Goal: Check status

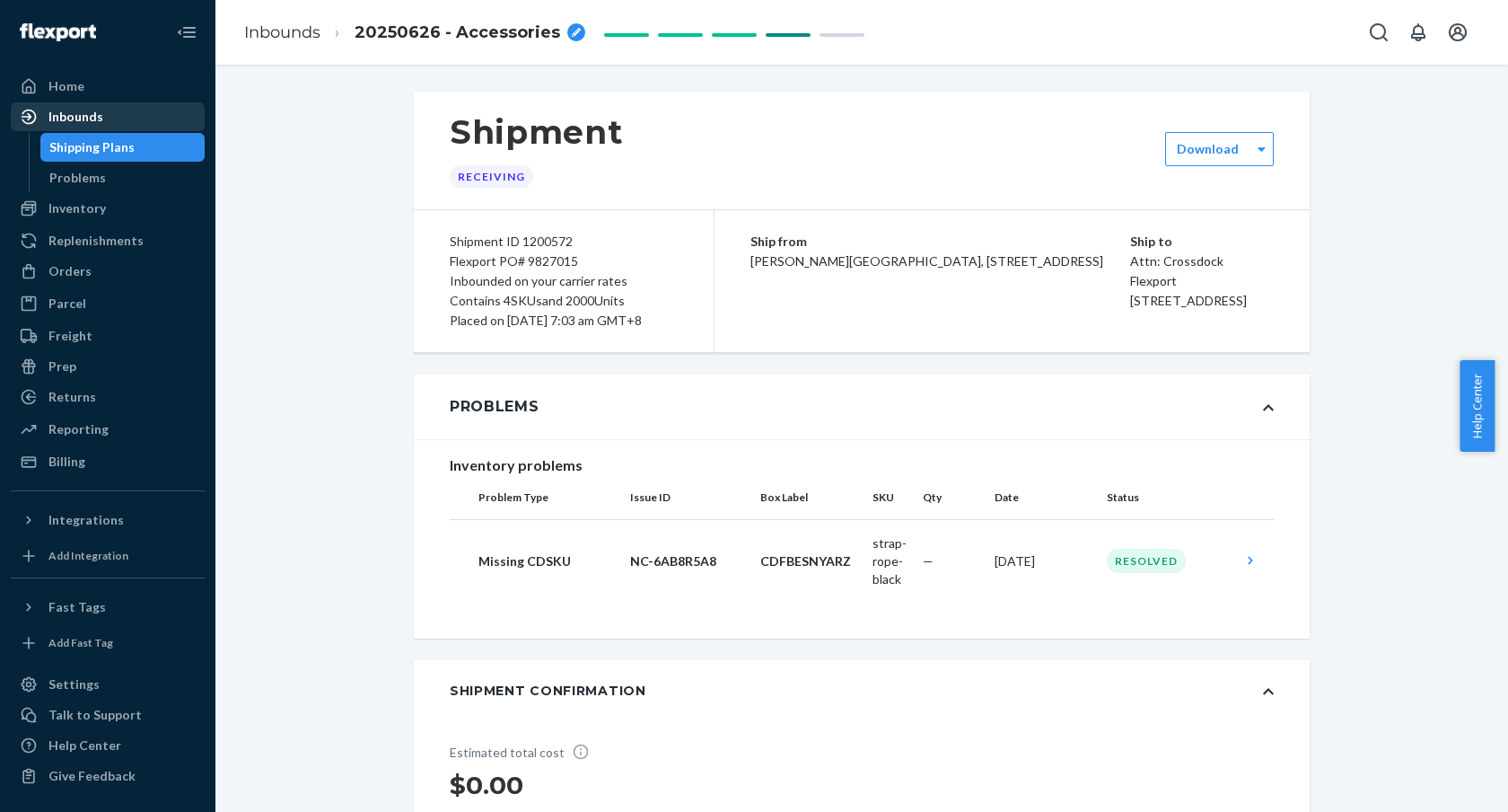
click at [128, 116] on div "Inbounds" at bounding box center [107, 117] width 190 height 25
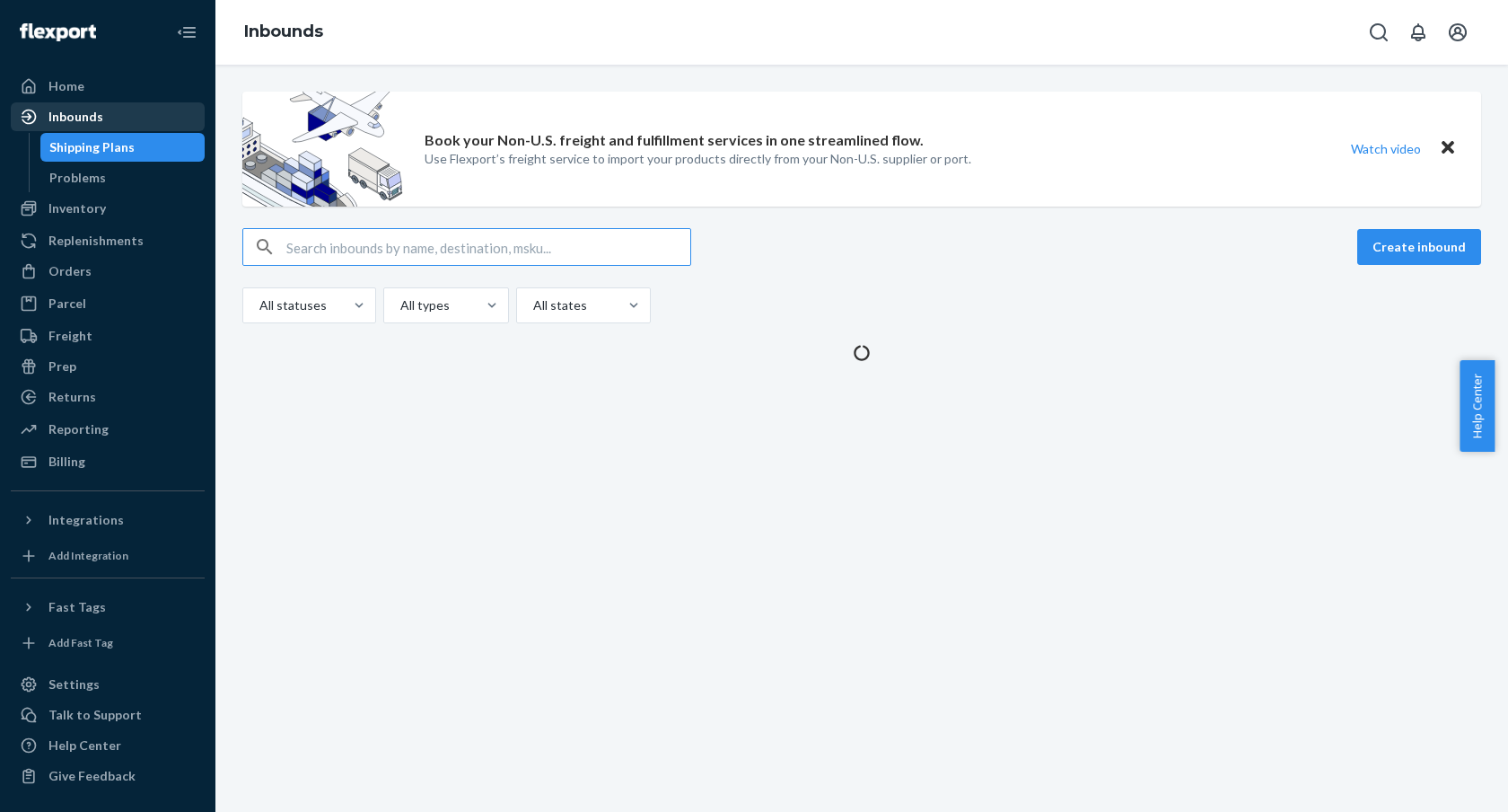
click at [153, 123] on div "Inbounds" at bounding box center [107, 117] width 190 height 25
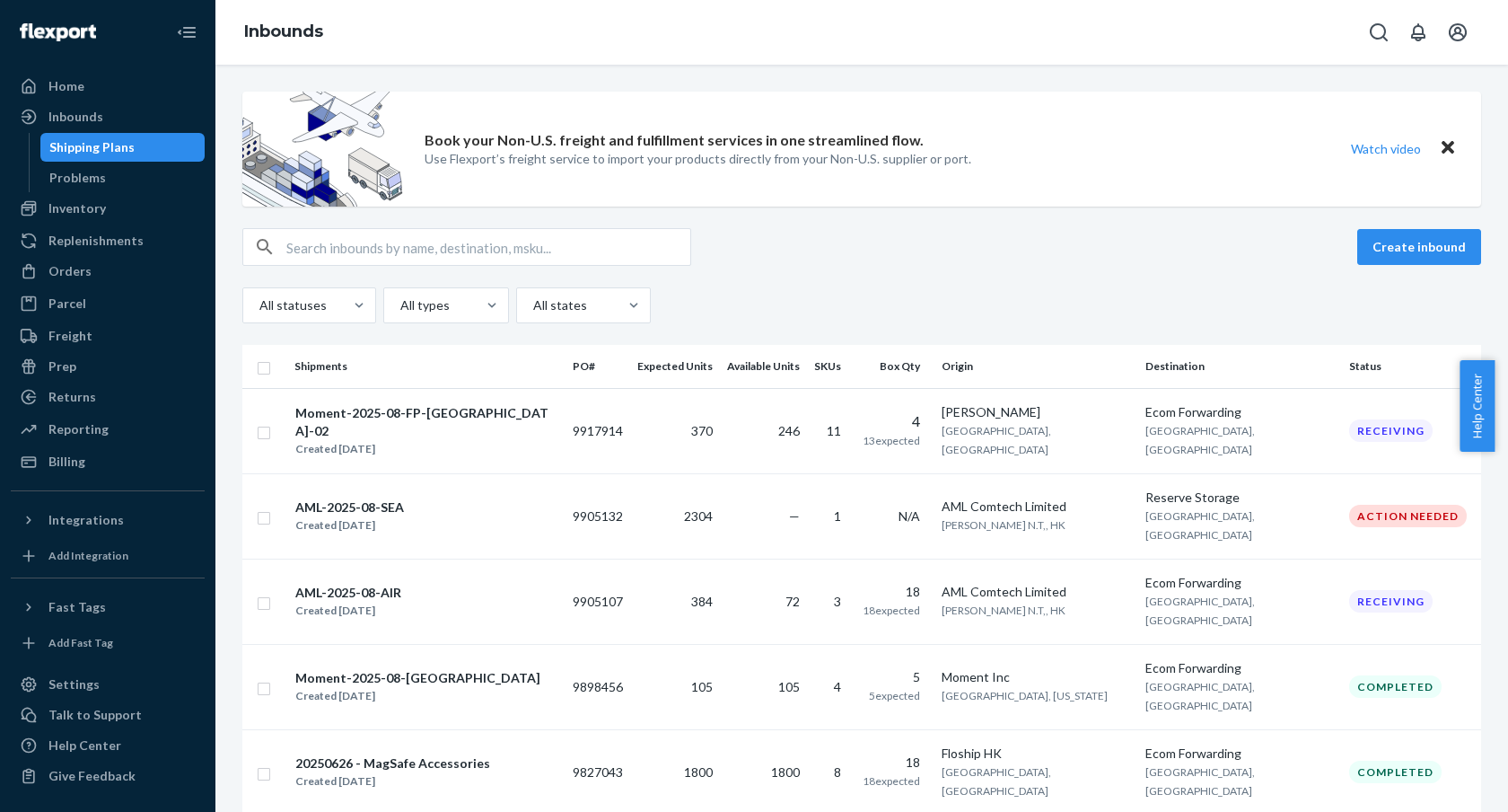
scroll to position [95, 0]
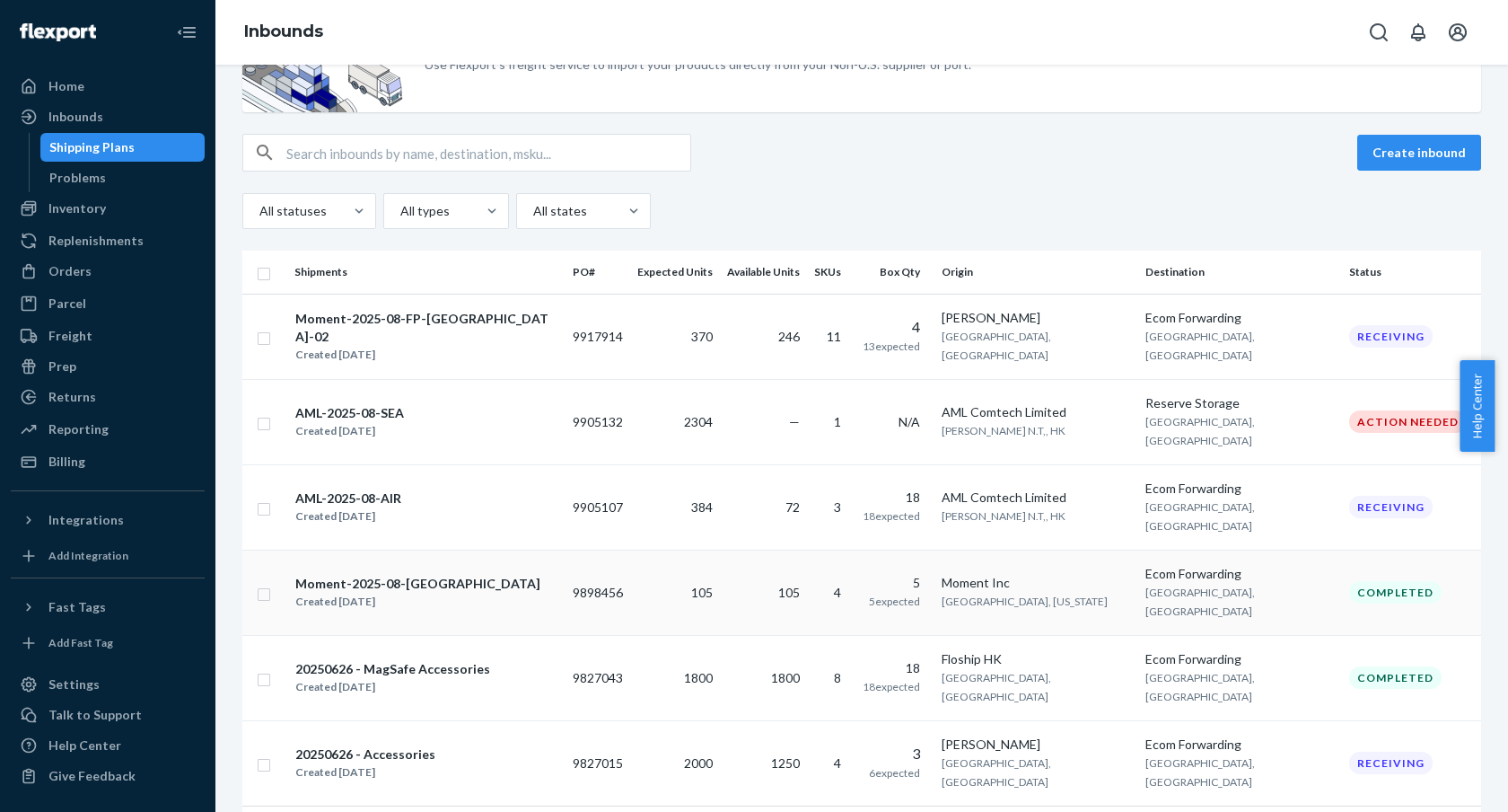
click at [503, 574] on div "Moment-2025-08-[GEOGRAPHIC_DATA] Created [DATE]" at bounding box center [426, 593] width 264 height 38
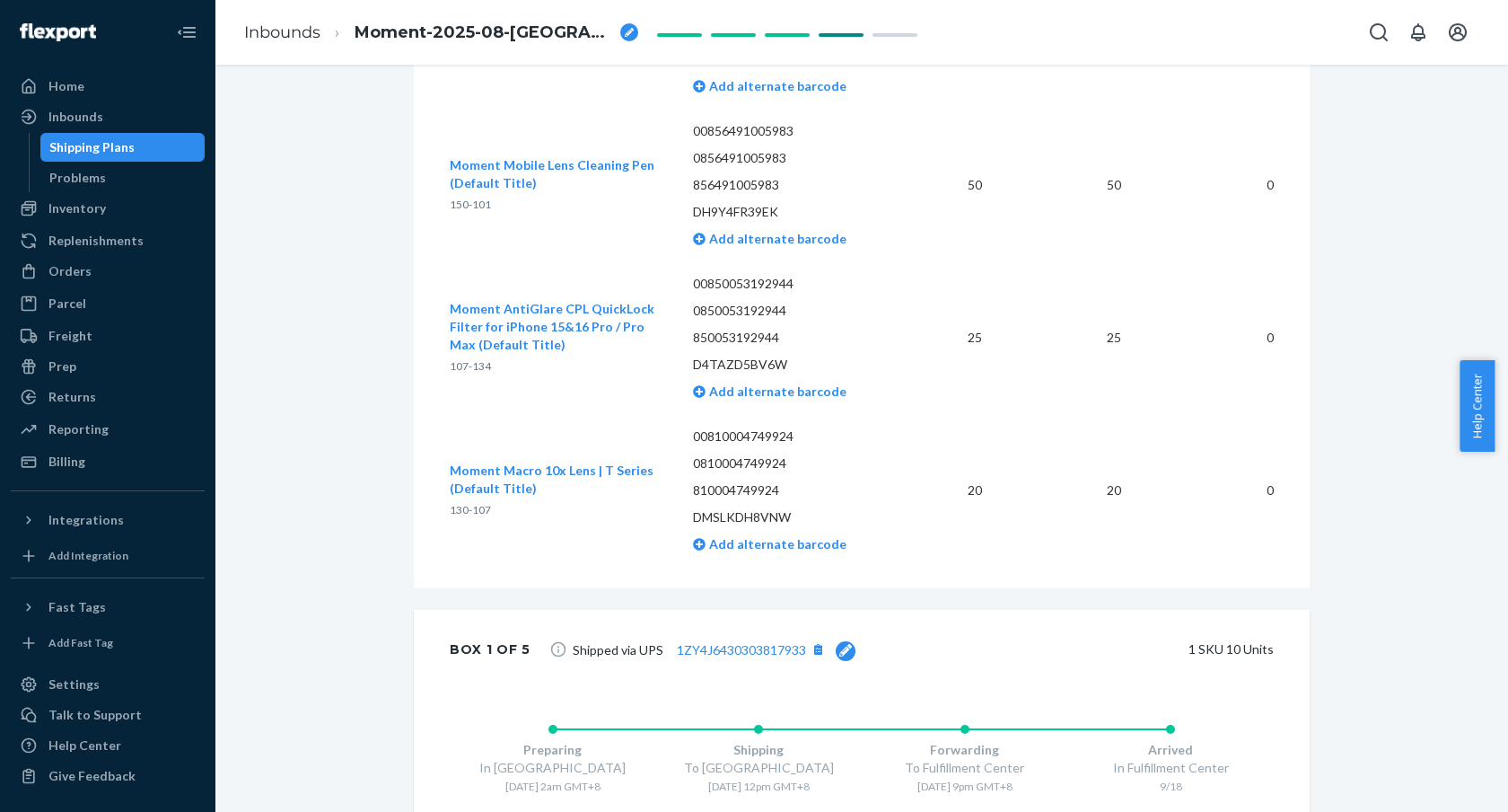
scroll to position [110, 0]
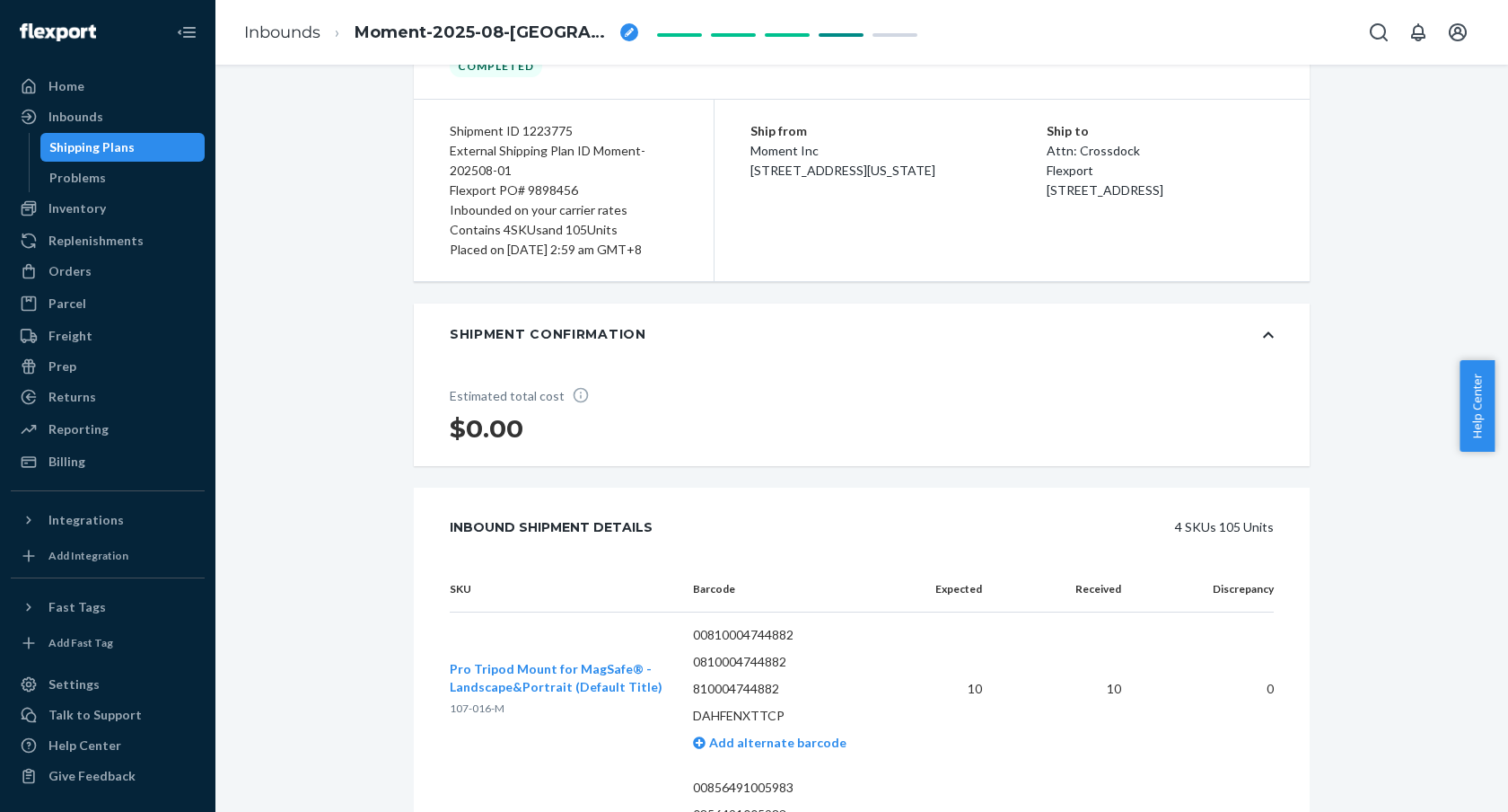
drag, startPoint x: 785, startPoint y: 168, endPoint x: 849, endPoint y: 245, distance: 100.1
click at [849, 245] on div "Ship from Moment Inc [STREET_ADDRESS][US_STATE] Ship to Attn: Crossdock Flexpor…" at bounding box center [1012, 190] width 596 height 181
drag, startPoint x: 414, startPoint y: 102, endPoint x: 619, endPoint y: 223, distance: 238.0
click at [594, 213] on div "Shipment ID 1223775 External Shipping Plan ID Moment-202508-01 Flexport PO# 989…" at bounding box center [564, 190] width 301 height 181
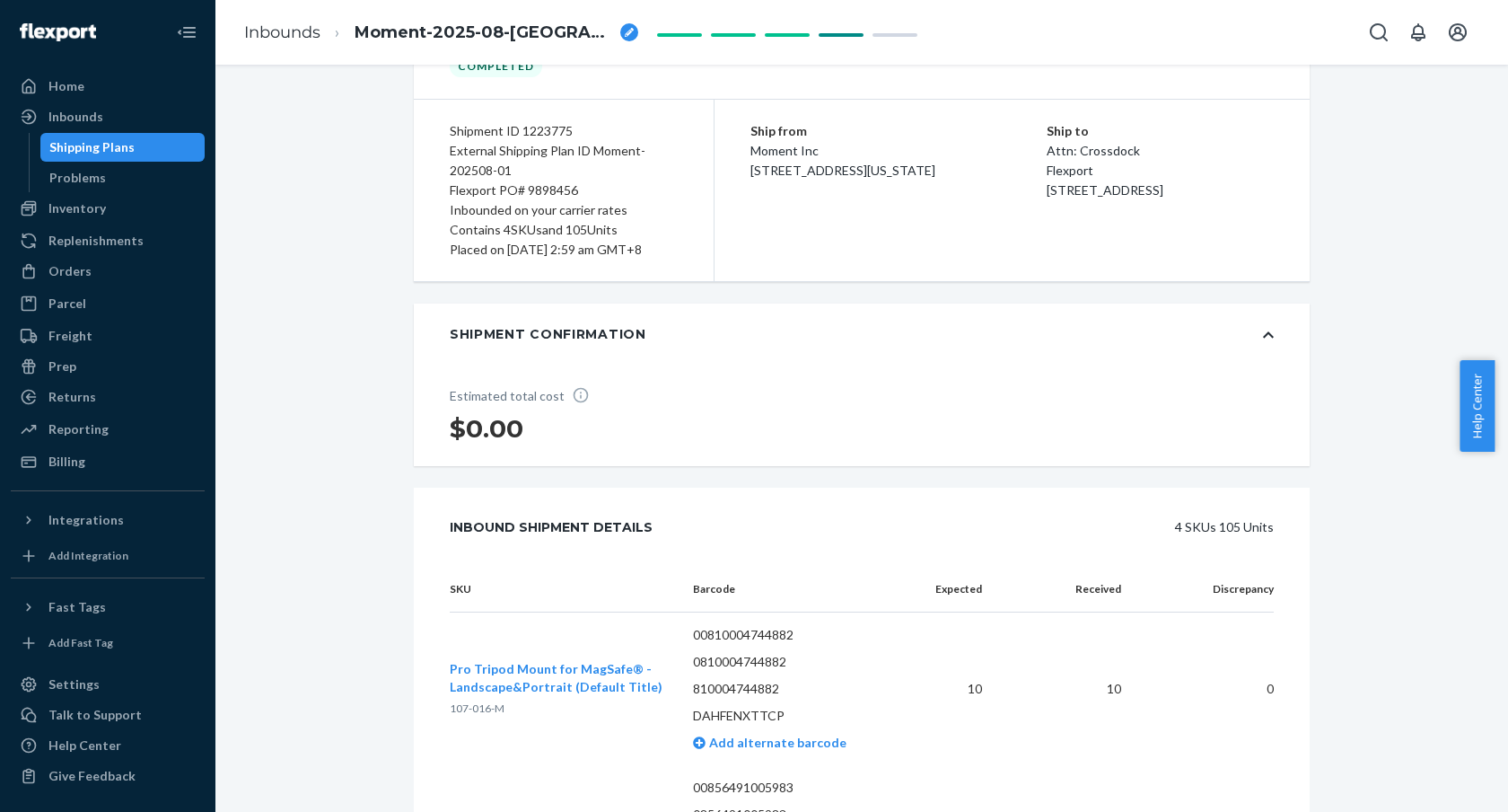
drag, startPoint x: 620, startPoint y: 223, endPoint x: 626, endPoint y: 233, distance: 11.7
click at [620, 224] on div "Contains 4 SKUs and 105 Units" at bounding box center [563, 230] width 228 height 19
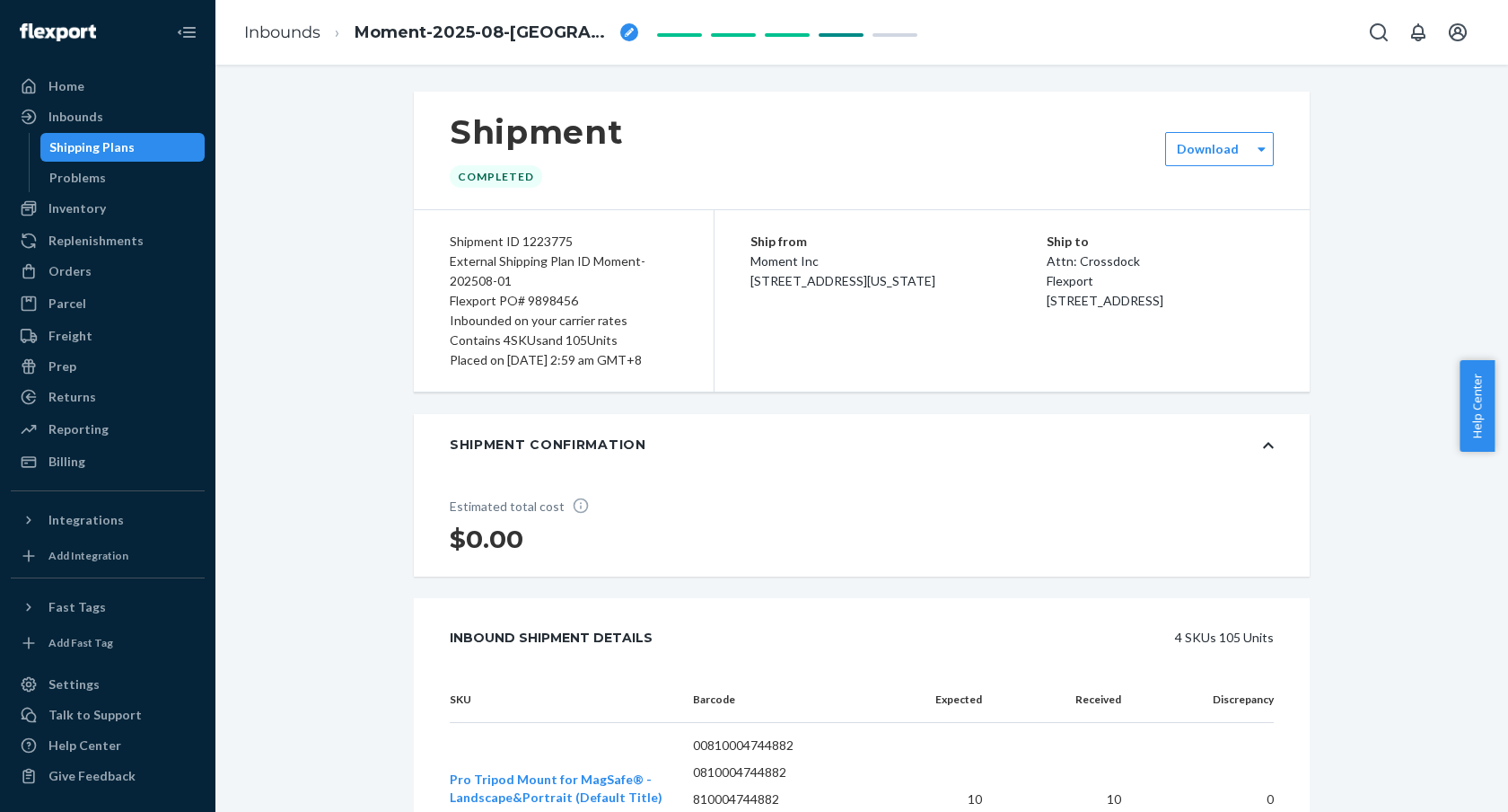
drag, startPoint x: 567, startPoint y: 212, endPoint x: 288, endPoint y: 11, distance: 343.9
click at [288, 11] on div "Inbounds Moment-2025-08-[GEOGRAPHIC_DATA] Shipment Completed Download Shipment …" at bounding box center [862, 406] width 1293 height 812
click at [436, 104] on div "Shipment Completed" at bounding box center [862, 150] width 896 height 118
click at [887, 184] on div "Shipment Completed" at bounding box center [862, 150] width 896 height 118
click at [913, 174] on div "Shipment Completed" at bounding box center [862, 150] width 896 height 118
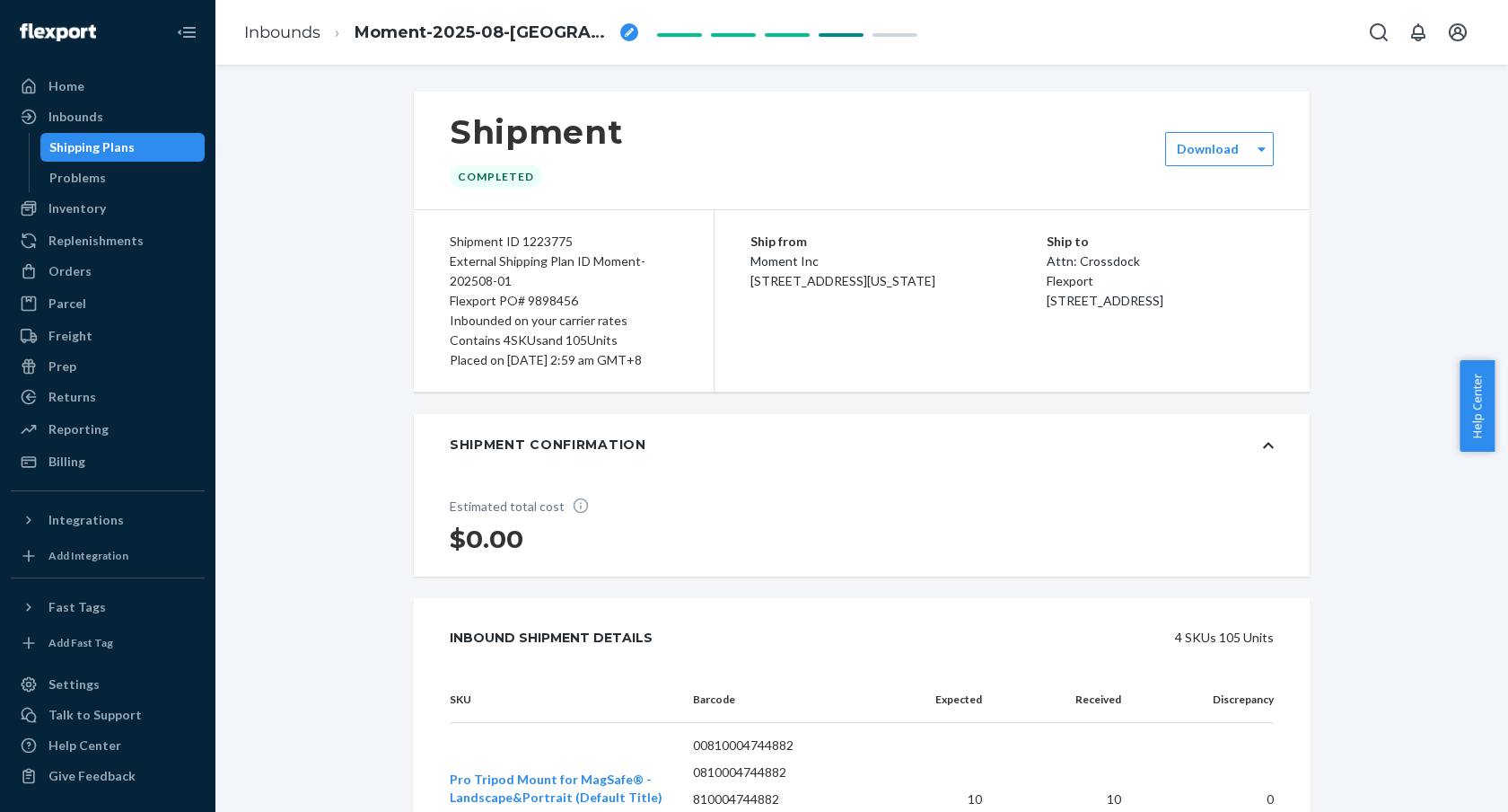
drag, startPoint x: 135, startPoint y: 121, endPoint x: 217, endPoint y: 139, distance: 84.0
click at [135, 120] on div "Inbounds" at bounding box center [107, 117] width 190 height 25
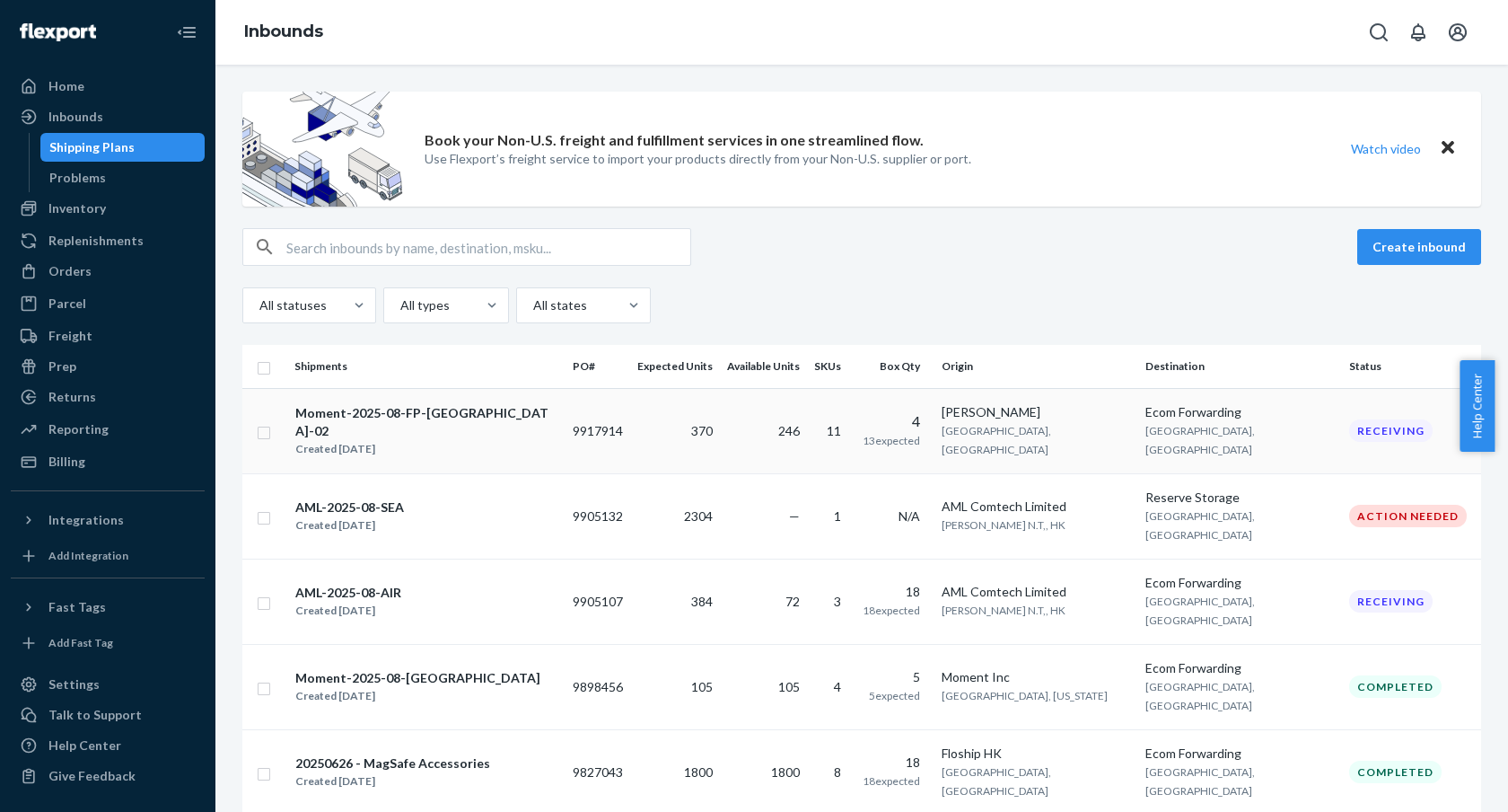
click at [442, 440] on div "Created [DATE]" at bounding box center [426, 448] width 262 height 18
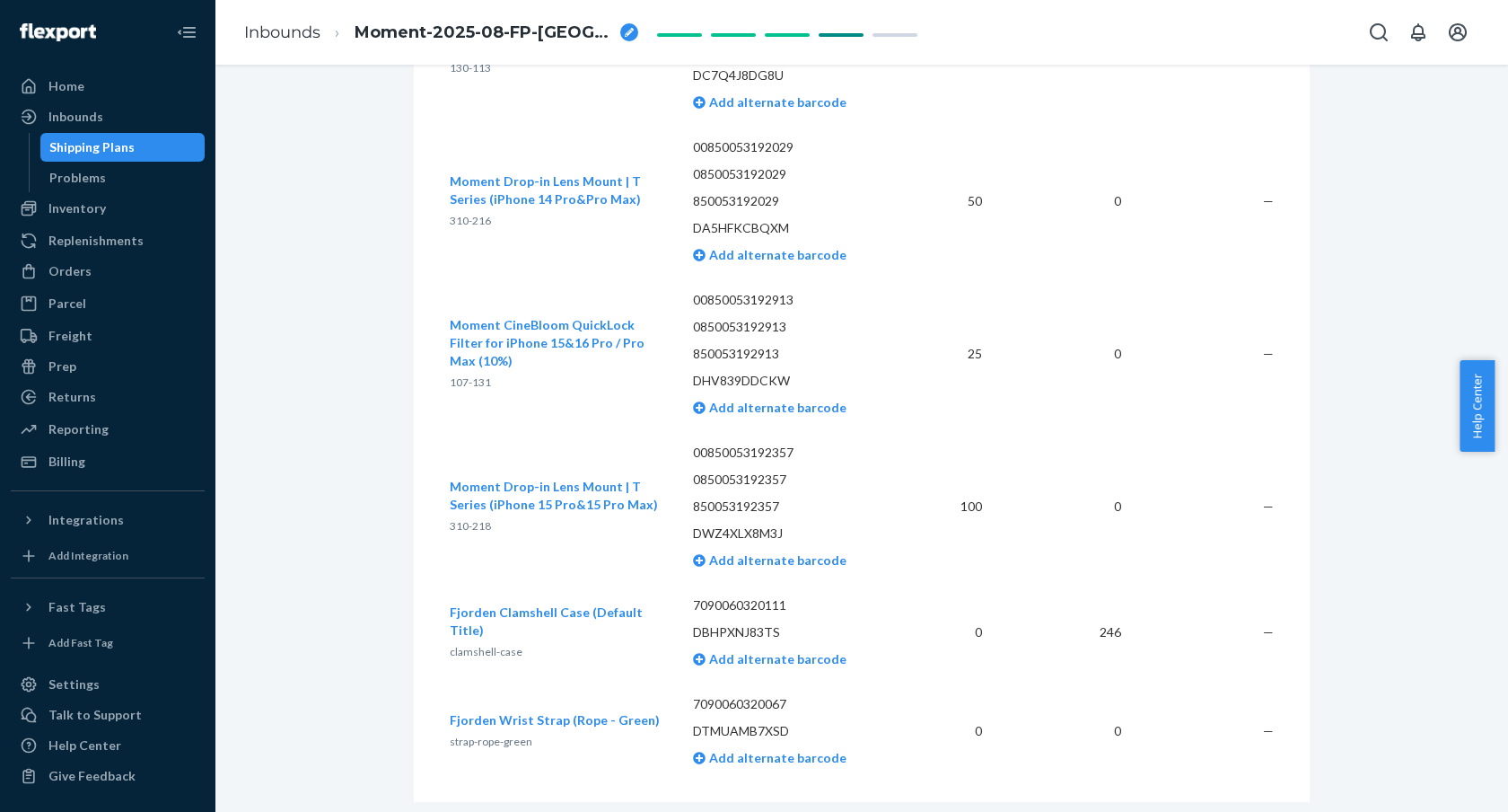
scroll to position [2060, 0]
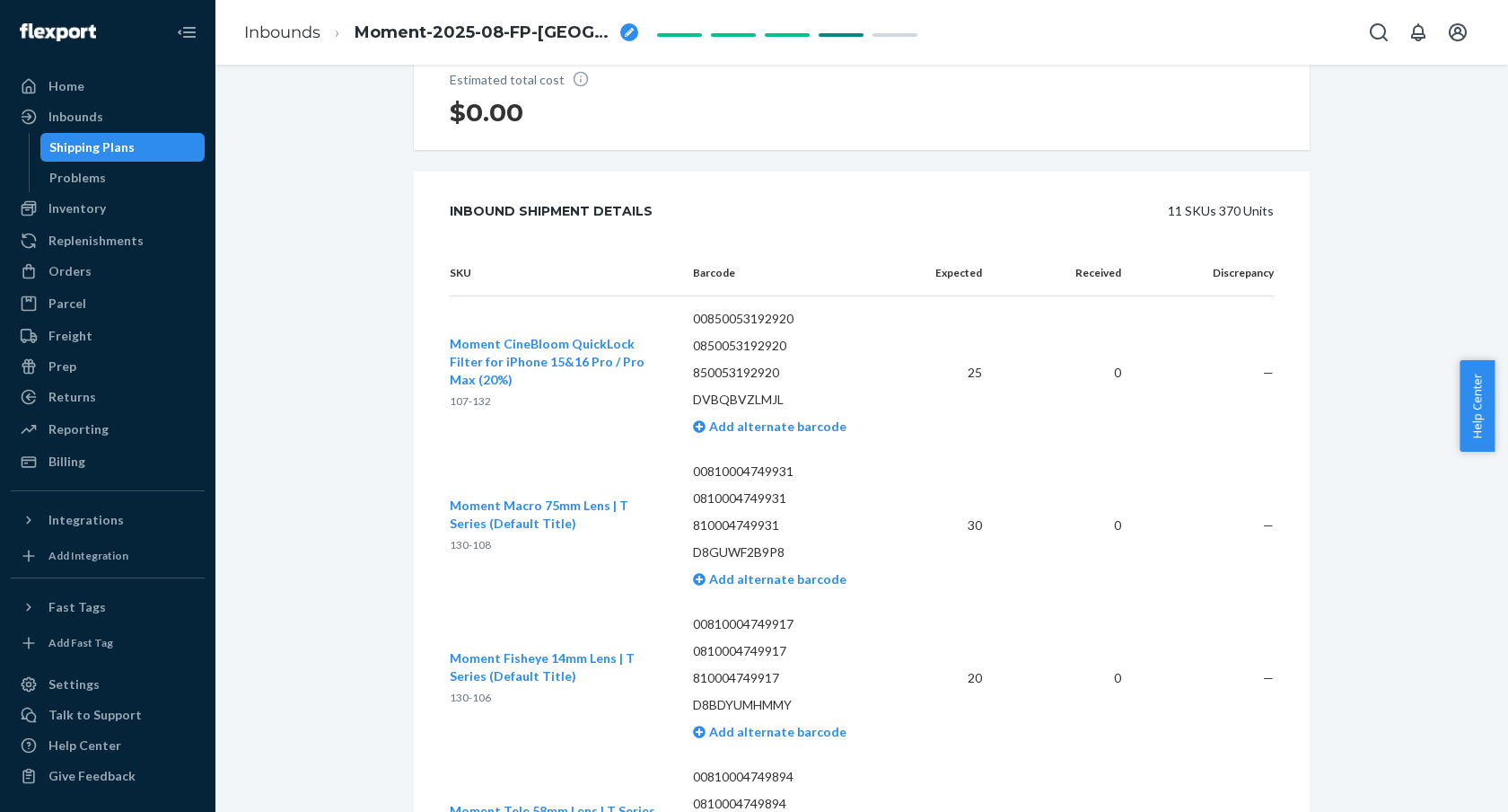
scroll to position [891, 0]
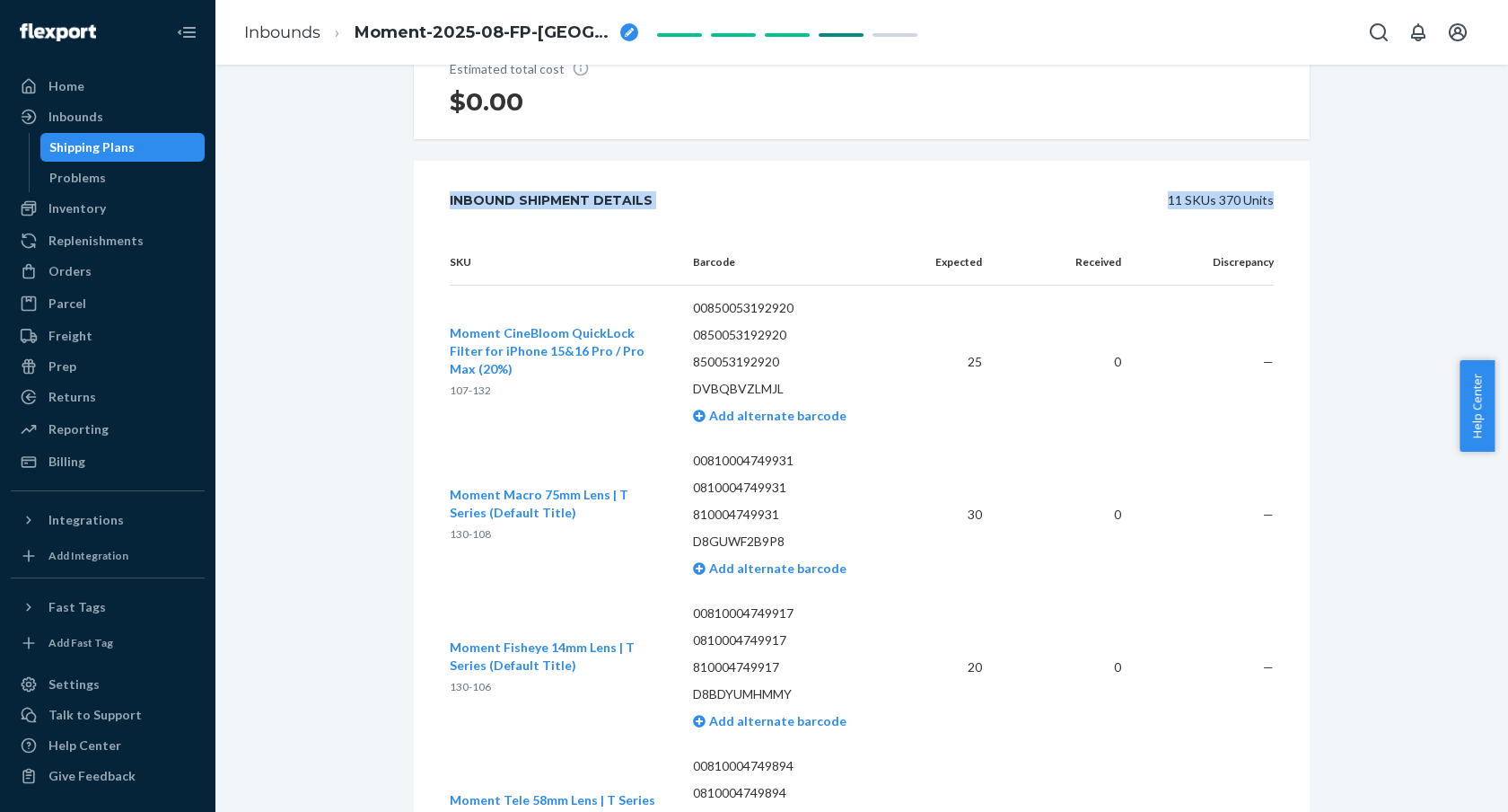
drag, startPoint x: 448, startPoint y: 211, endPoint x: 704, endPoint y: 229, distance: 256.6
click at [704, 218] on div "Inbound Shipment Details 11 SKUs 370 Units" at bounding box center [862, 200] width 825 height 36
drag, startPoint x: 703, startPoint y: 228, endPoint x: 653, endPoint y: 221, distance: 50.5
click at [702, 218] on div "11 SKUs 370 Units" at bounding box center [984, 200] width 581 height 36
drag, startPoint x: 617, startPoint y: 222, endPoint x: 442, endPoint y: 219, distance: 175.0
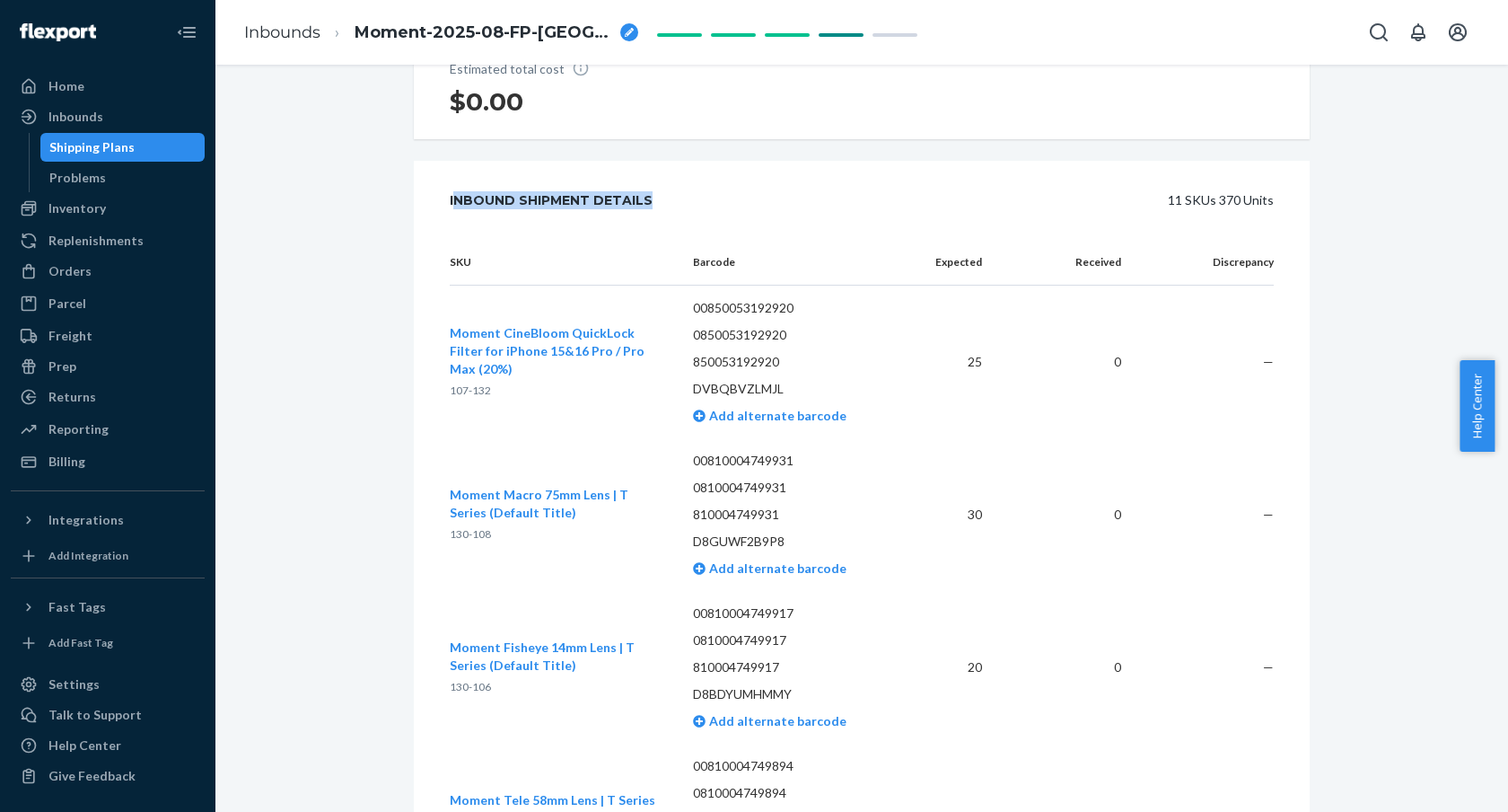
click at [442, 219] on div "Inbound Shipment Details 11 SKUs 370 Units" at bounding box center [862, 200] width 896 height 79
click at [576, 218] on div "Inbound Shipment Details" at bounding box center [551, 200] width 203 height 36
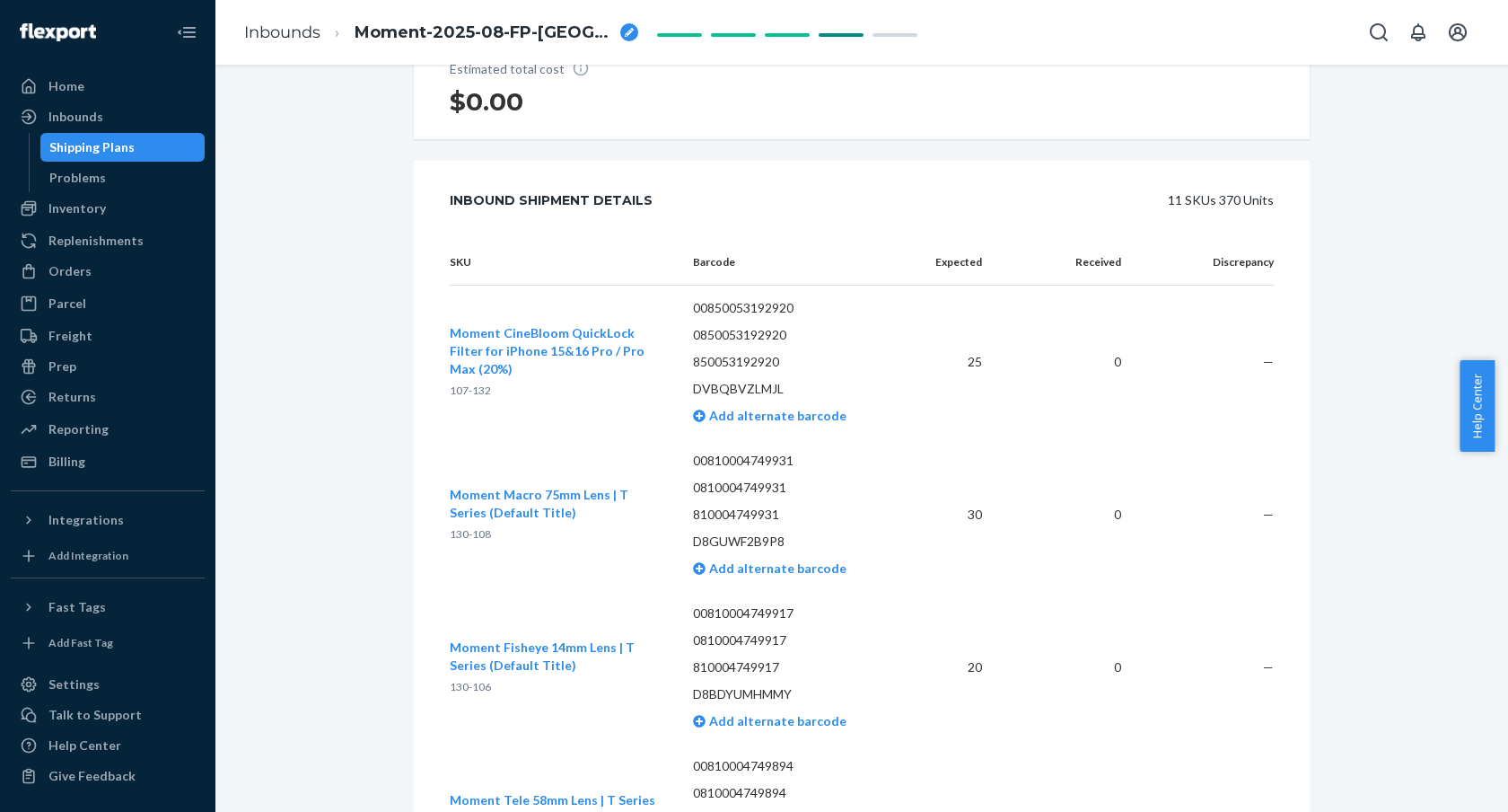
click at [578, 218] on div "Inbound Shipment Details" at bounding box center [551, 200] width 203 height 36
click at [540, 218] on div "Inbound Shipment Details" at bounding box center [551, 200] width 203 height 36
click at [547, 193] on div "Inbound Shipment Details 11 SKUs 370 Units" at bounding box center [862, 200] width 896 height 79
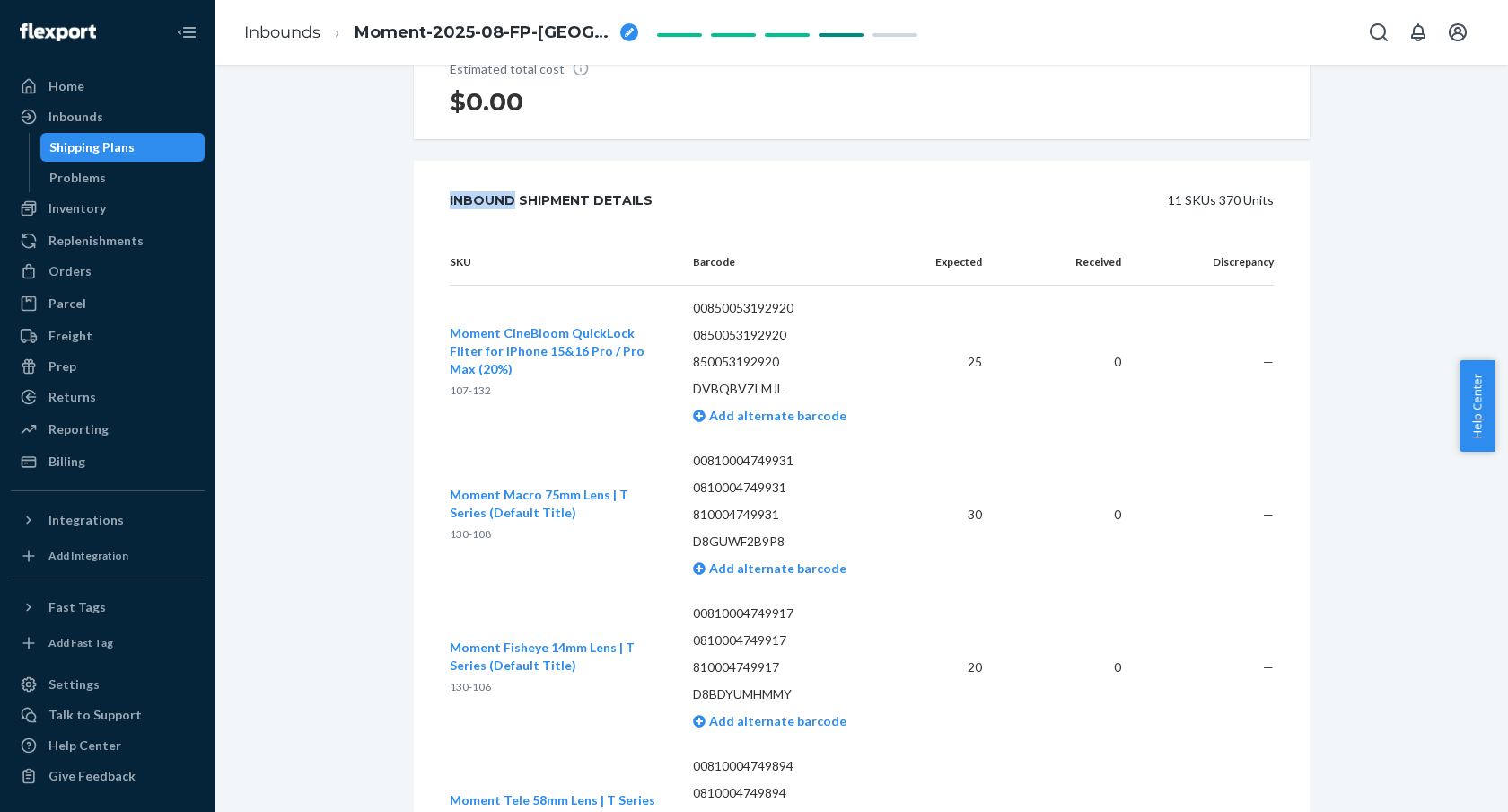
click at [547, 193] on div "Inbound Shipment Details 11 SKUs 370 Units" at bounding box center [862, 200] width 896 height 79
click at [548, 201] on div "Inbound Shipment Details" at bounding box center [551, 200] width 203 height 36
click at [651, 218] on div "Inbound Shipment Details 11 SKUs 370 Units" at bounding box center [862, 200] width 825 height 36
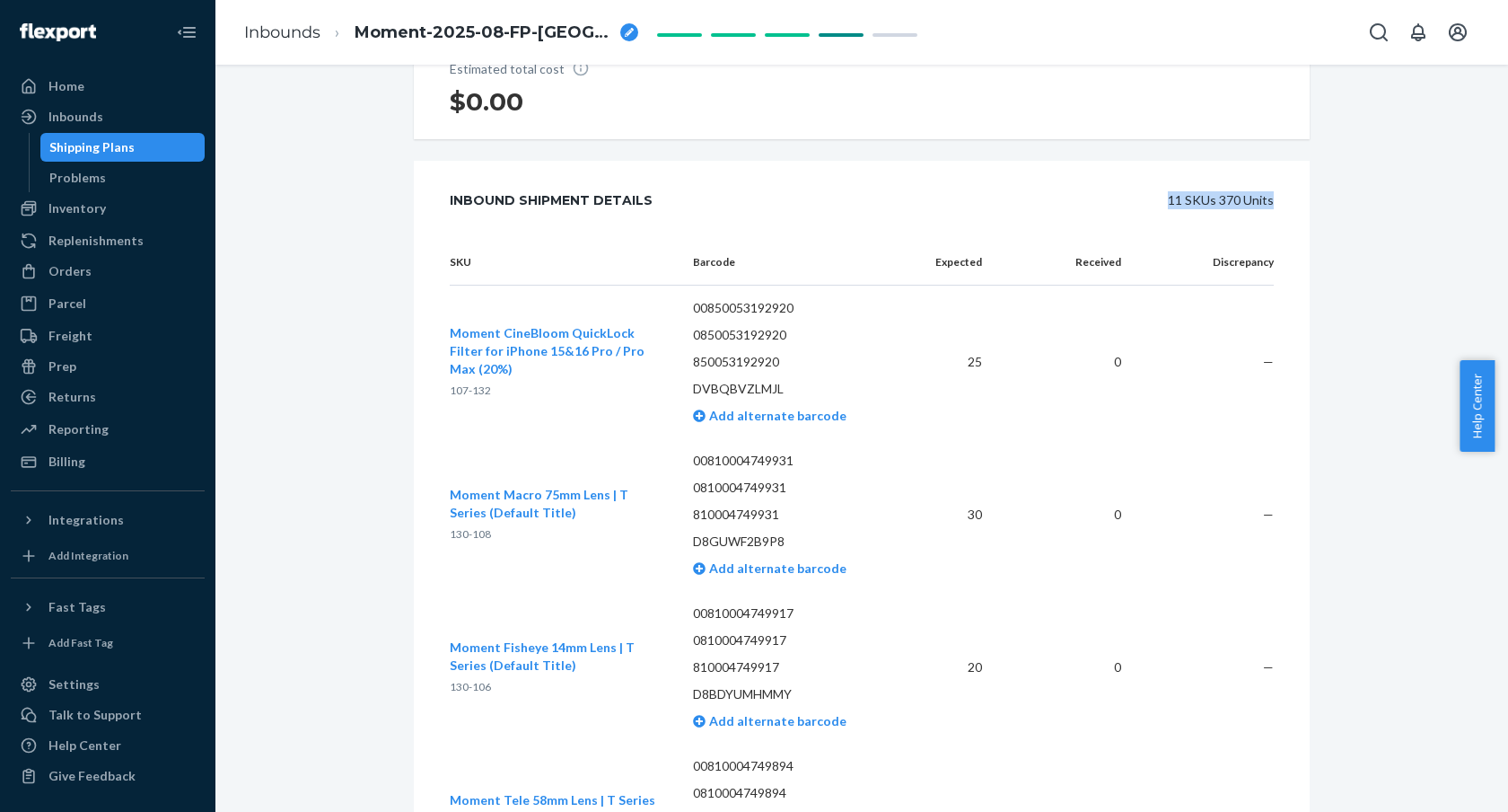
click at [651, 218] on div "Inbound Shipment Details 11 SKUs 370 Units" at bounding box center [862, 200] width 825 height 36
click at [815, 209] on div "11 SKUs 370 Units" at bounding box center [984, 200] width 581 height 36
drag, startPoint x: 736, startPoint y: 213, endPoint x: 449, endPoint y: 211, distance: 287.0
click at [449, 211] on div "Inbound Shipment Details 11 SKUs 370 Units" at bounding box center [862, 200] width 825 height 36
click at [609, 218] on div "Inbound Shipment Details" at bounding box center [551, 200] width 203 height 36
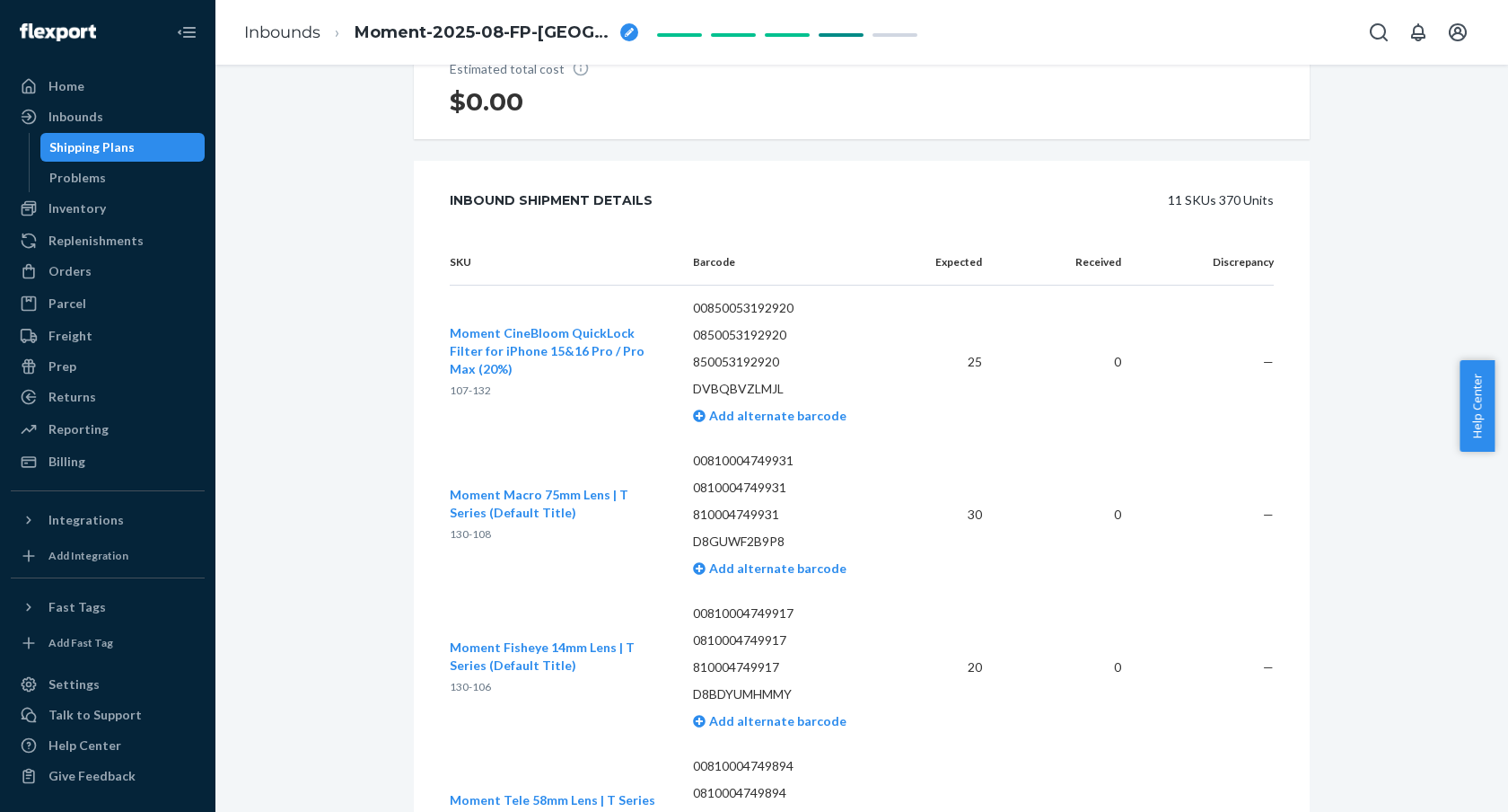
click at [618, 213] on div "Inbound Shipment Details" at bounding box center [551, 200] width 203 height 36
click at [747, 218] on div "11 SKUs 370 Units" at bounding box center [984, 200] width 581 height 36
click at [613, 216] on div "Inbound Shipment Details" at bounding box center [551, 200] width 203 height 36
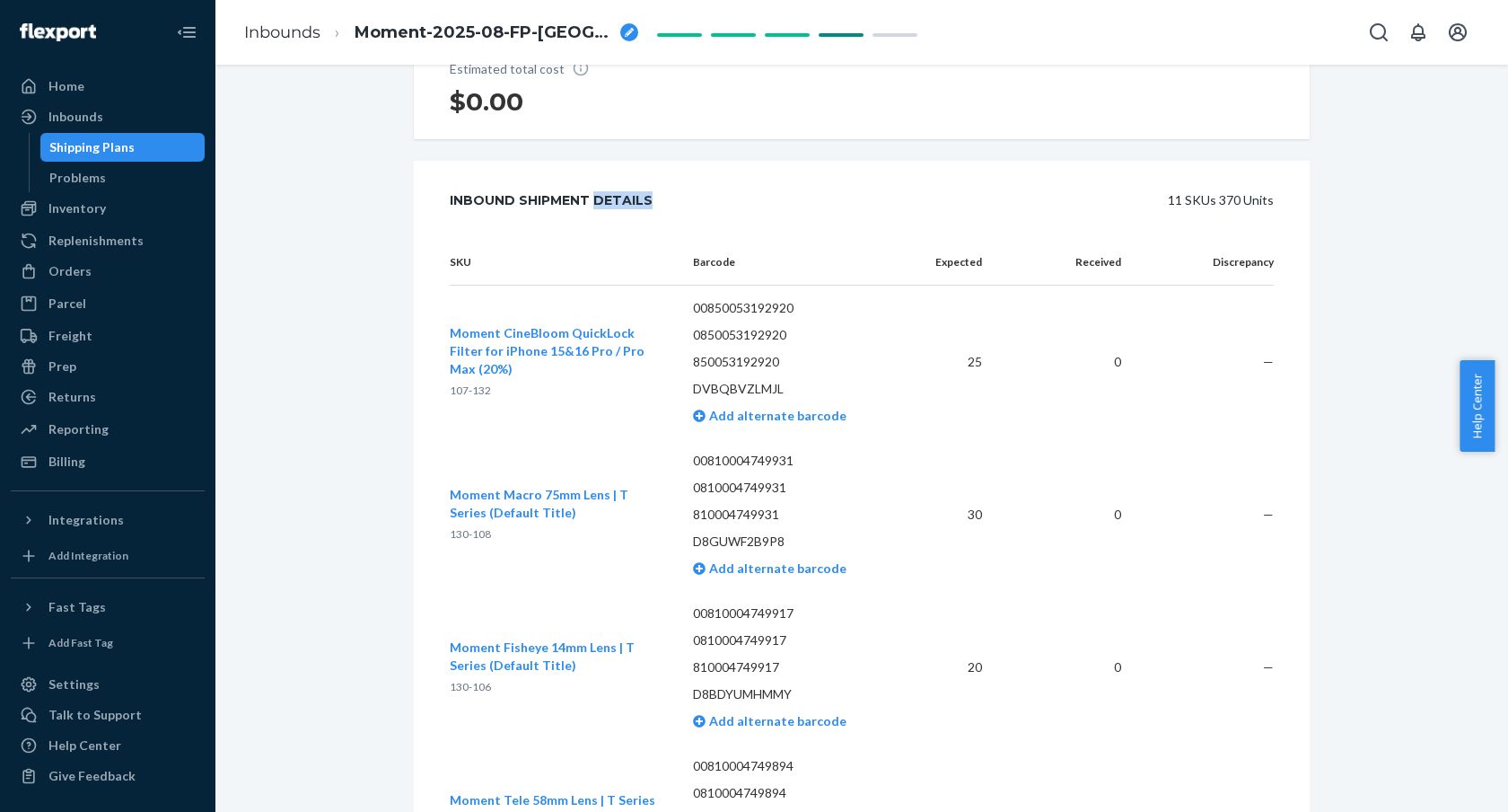
click at [613, 216] on div "Inbound Shipment Details" at bounding box center [551, 200] width 203 height 36
click at [693, 207] on div "11 SKUs 370 Units" at bounding box center [984, 200] width 581 height 36
drag, startPoint x: 738, startPoint y: 163, endPoint x: 722, endPoint y: 131, distance: 35.8
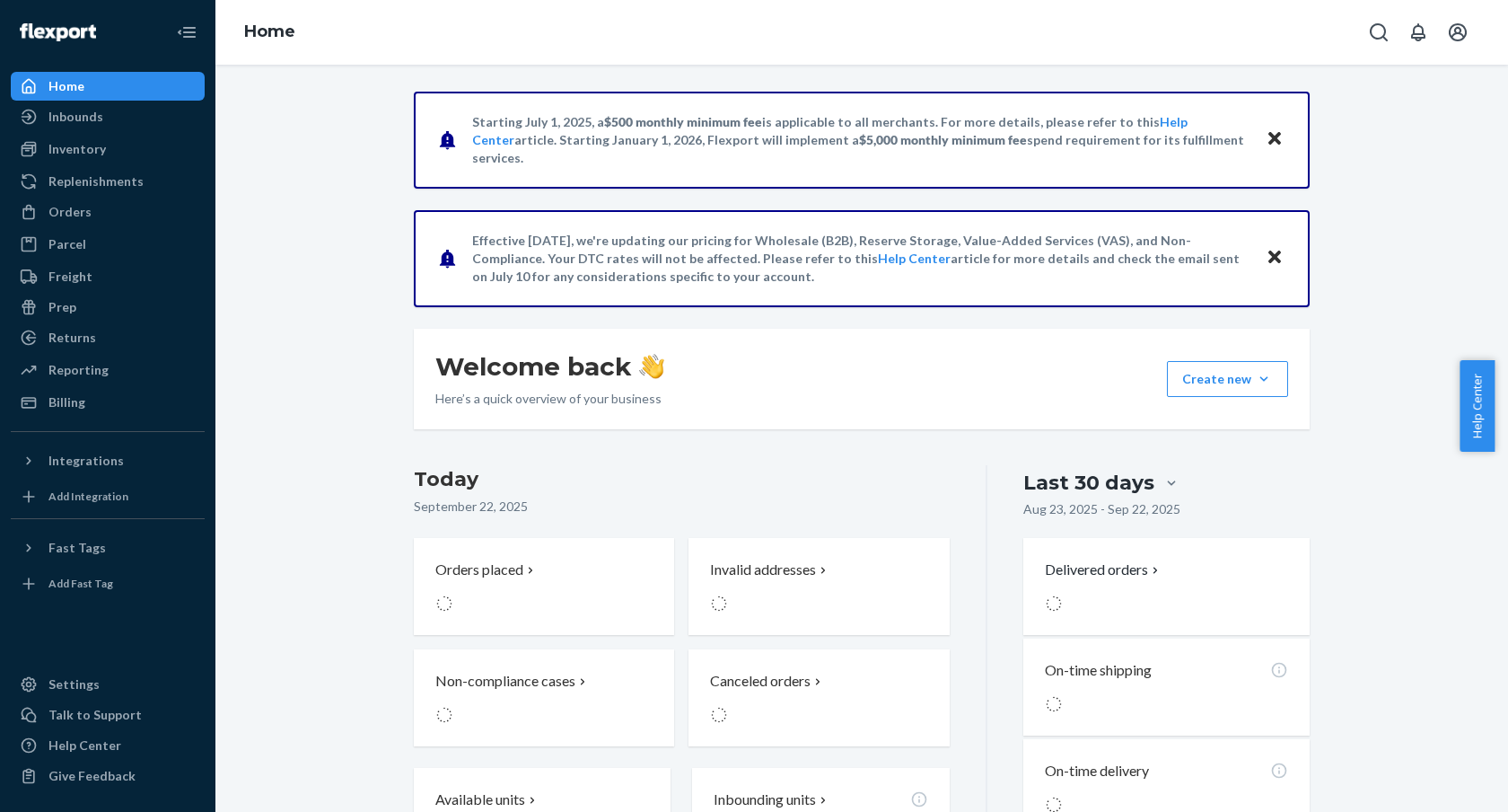
click at [718, 74] on div "Starting July 1, 2025, a $500 monthly minimum fee is applicable to all merchant…" at bounding box center [862, 438] width 1293 height 747
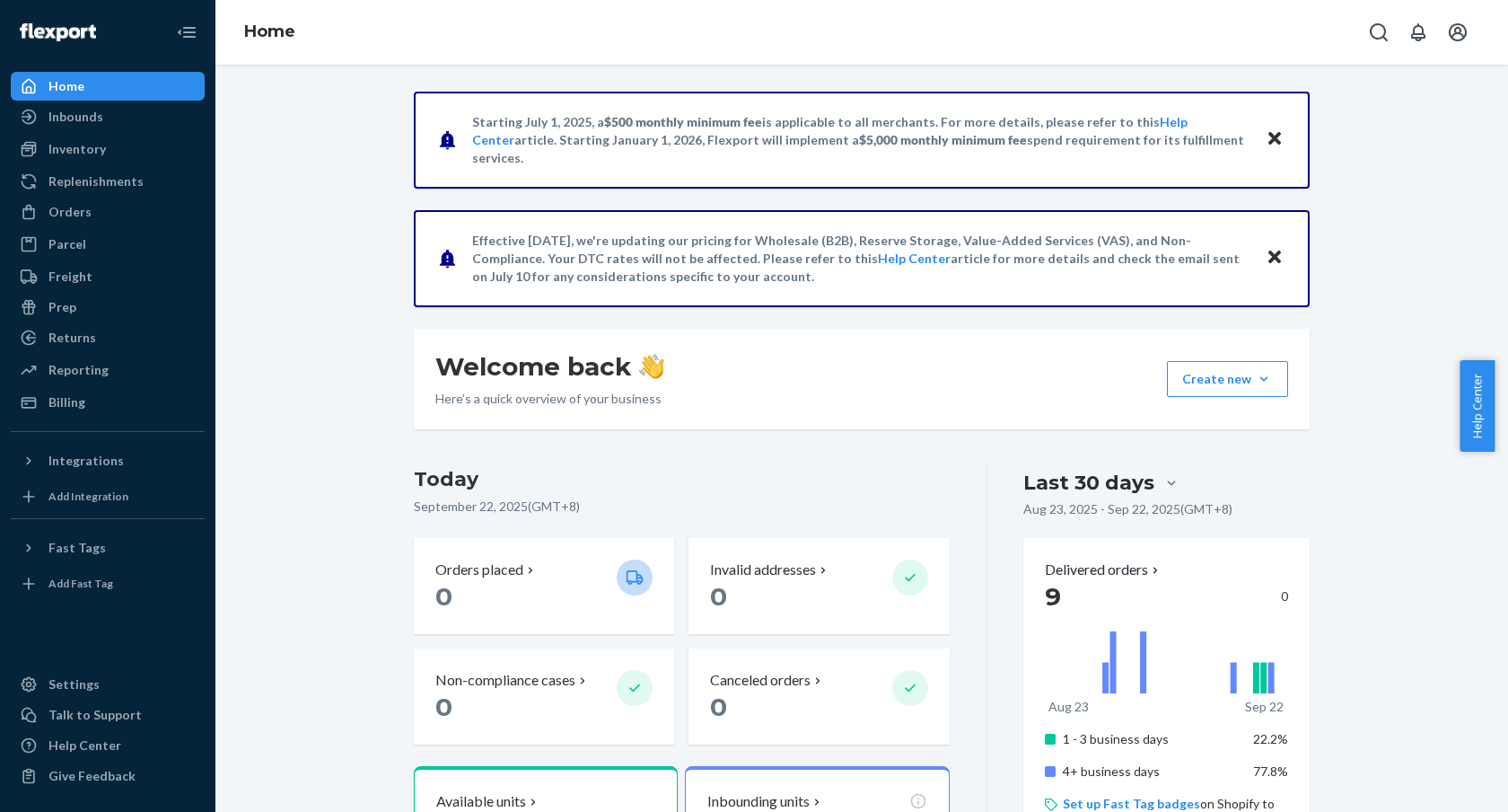
scroll to position [130, 0]
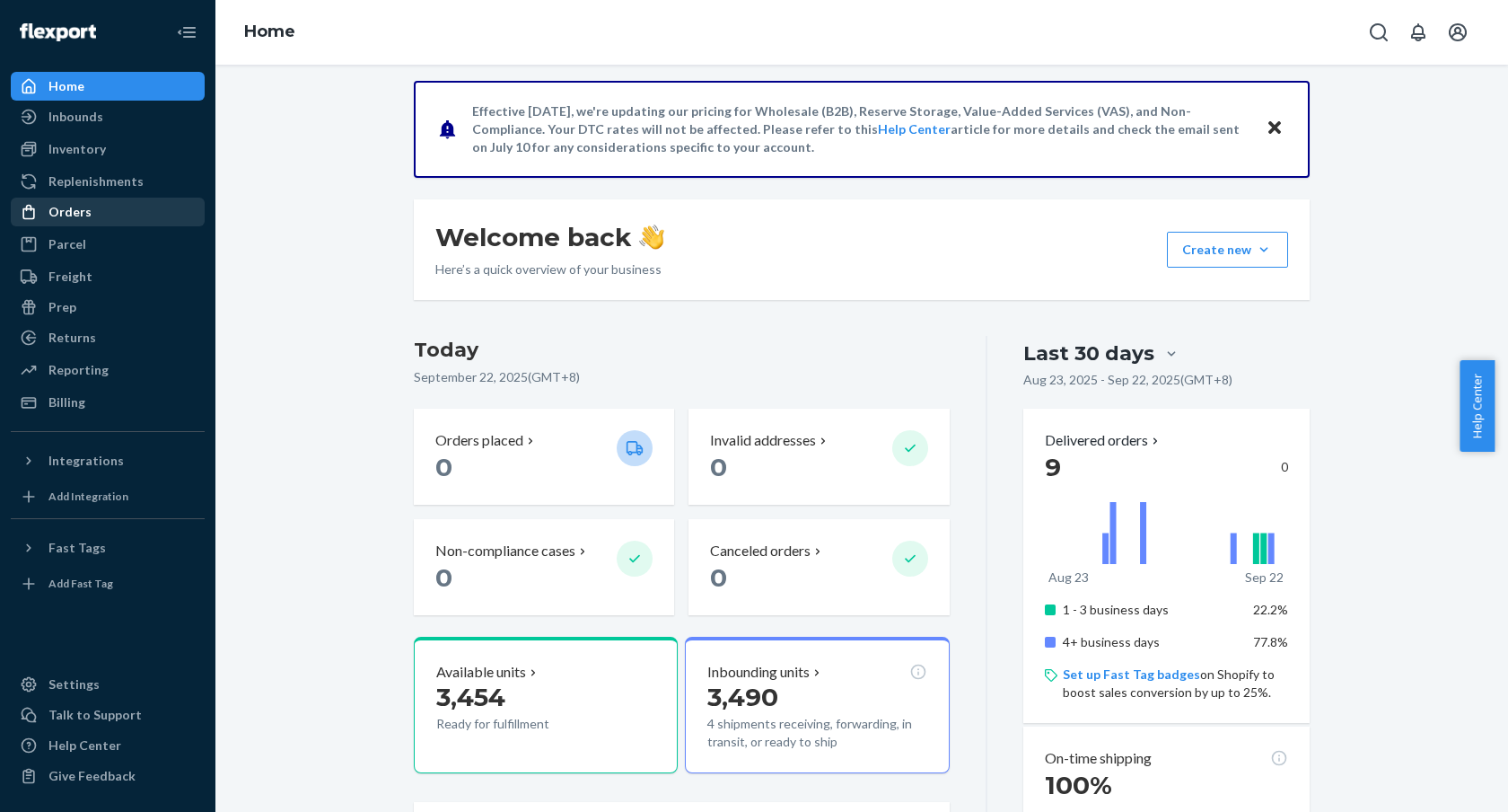
click at [130, 214] on div "Orders" at bounding box center [107, 212] width 190 height 25
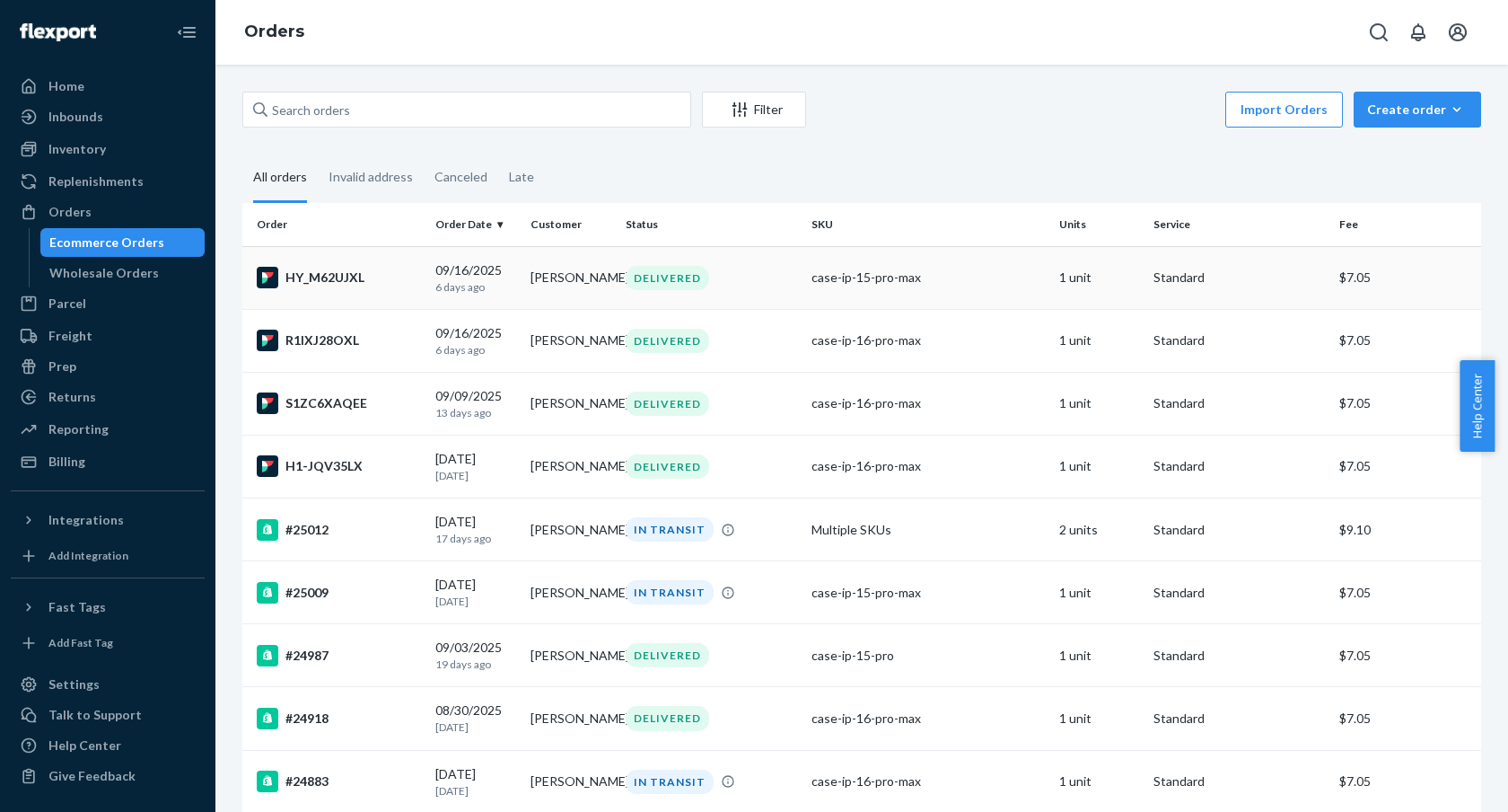
click at [350, 276] on div "HY_M62UJXL" at bounding box center [338, 278] width 165 height 21
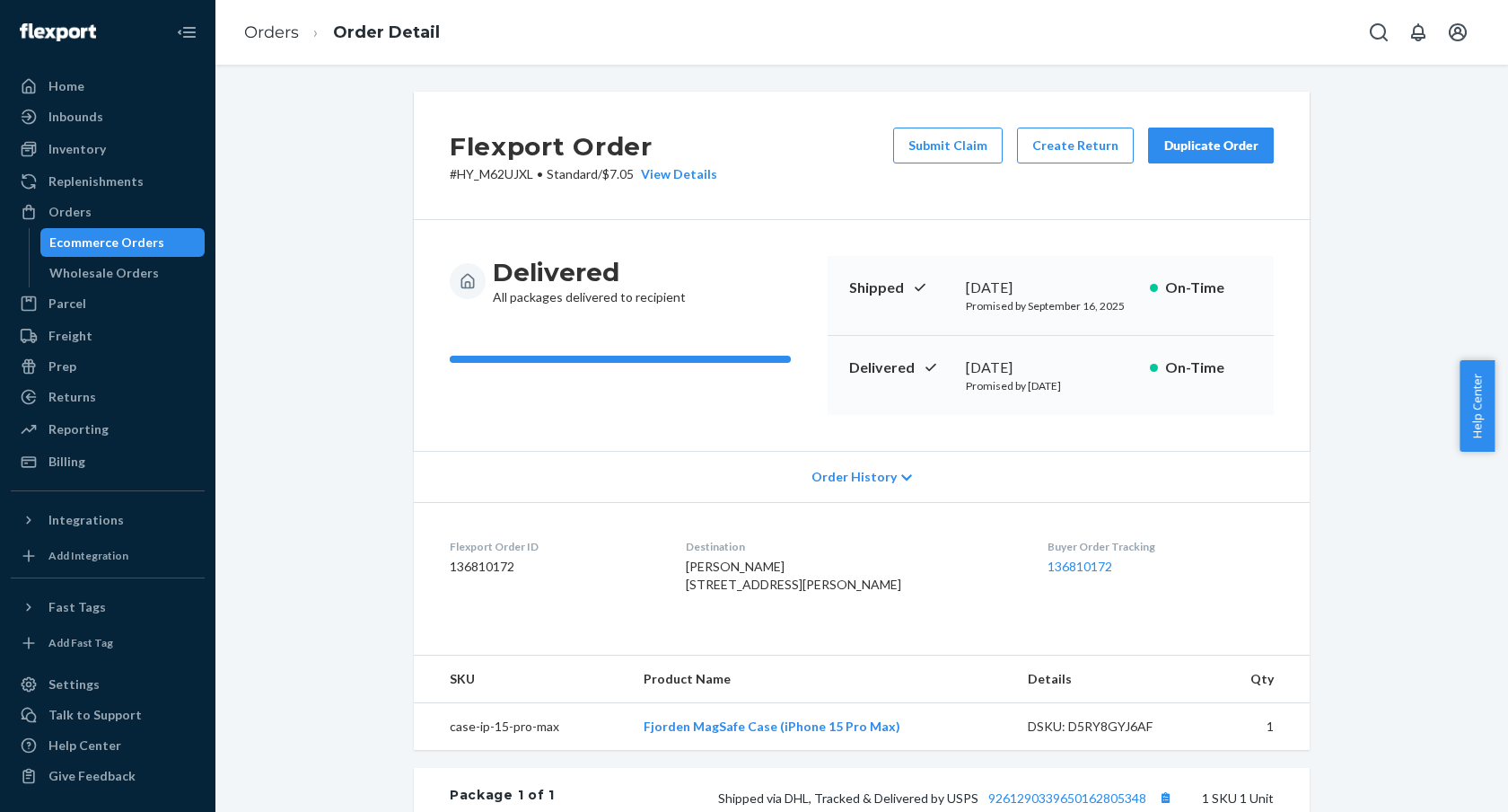
scroll to position [379, 0]
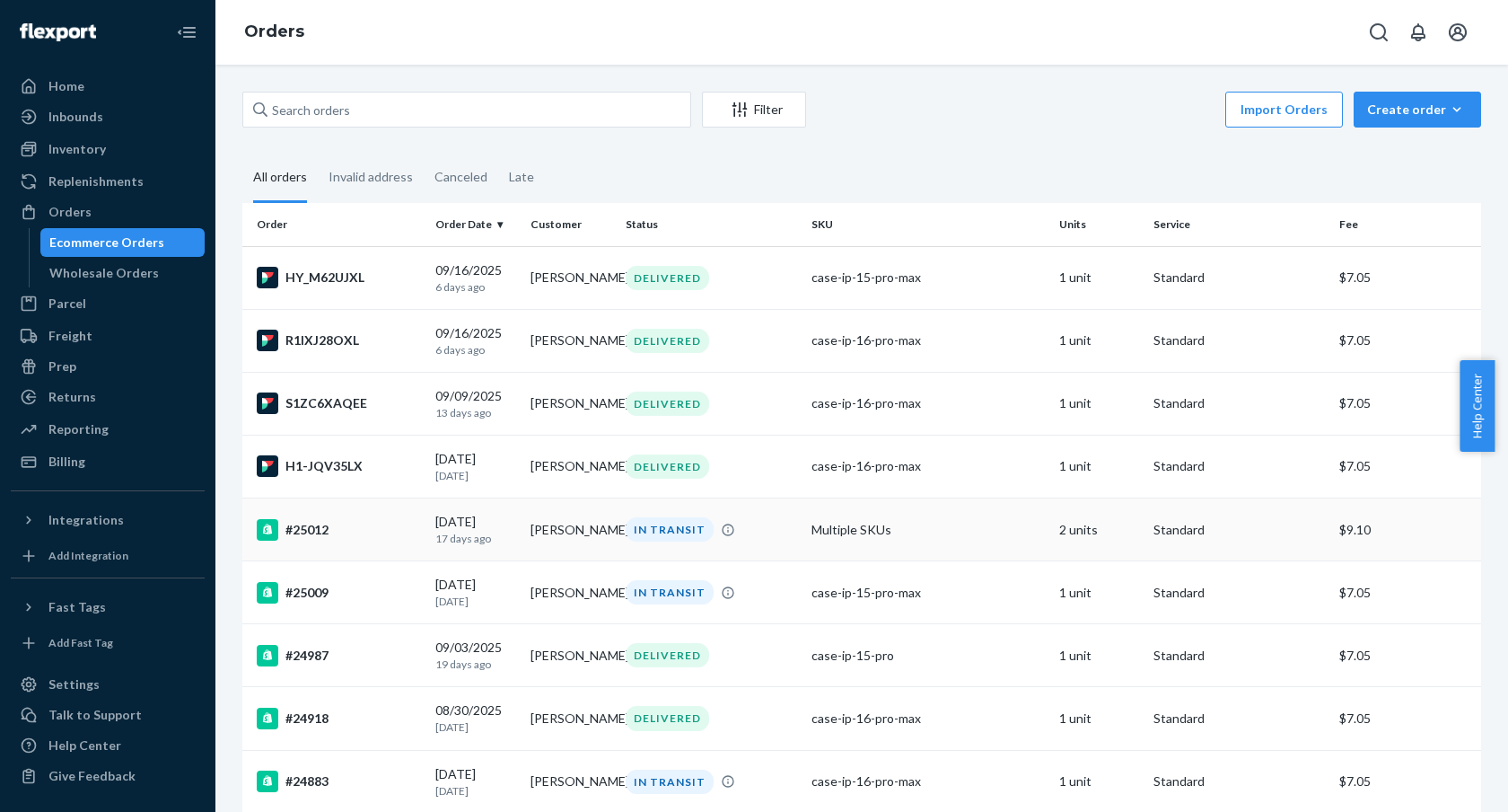
click at [309, 526] on div "#25012" at bounding box center [338, 529] width 165 height 21
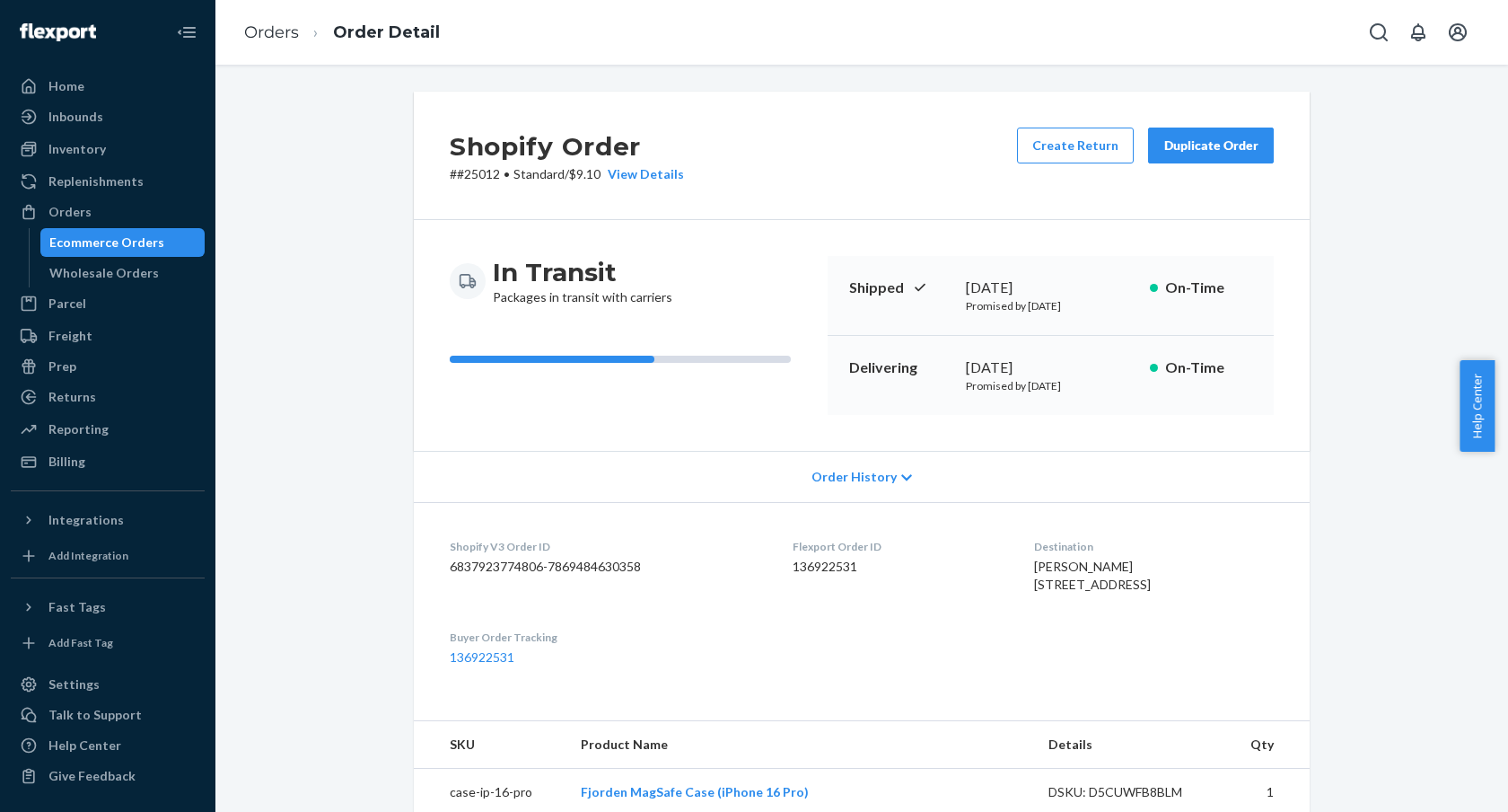
drag, startPoint x: 305, startPoint y: 320, endPoint x: 281, endPoint y: 195, distance: 127.3
click at [281, 195] on div "Shopify Order # #25012 • Standard / $9.10 View Details Create Return Duplicate …" at bounding box center [862, 712] width 1266 height 1240
click at [100, 157] on div "Inventory" at bounding box center [77, 149] width 58 height 18
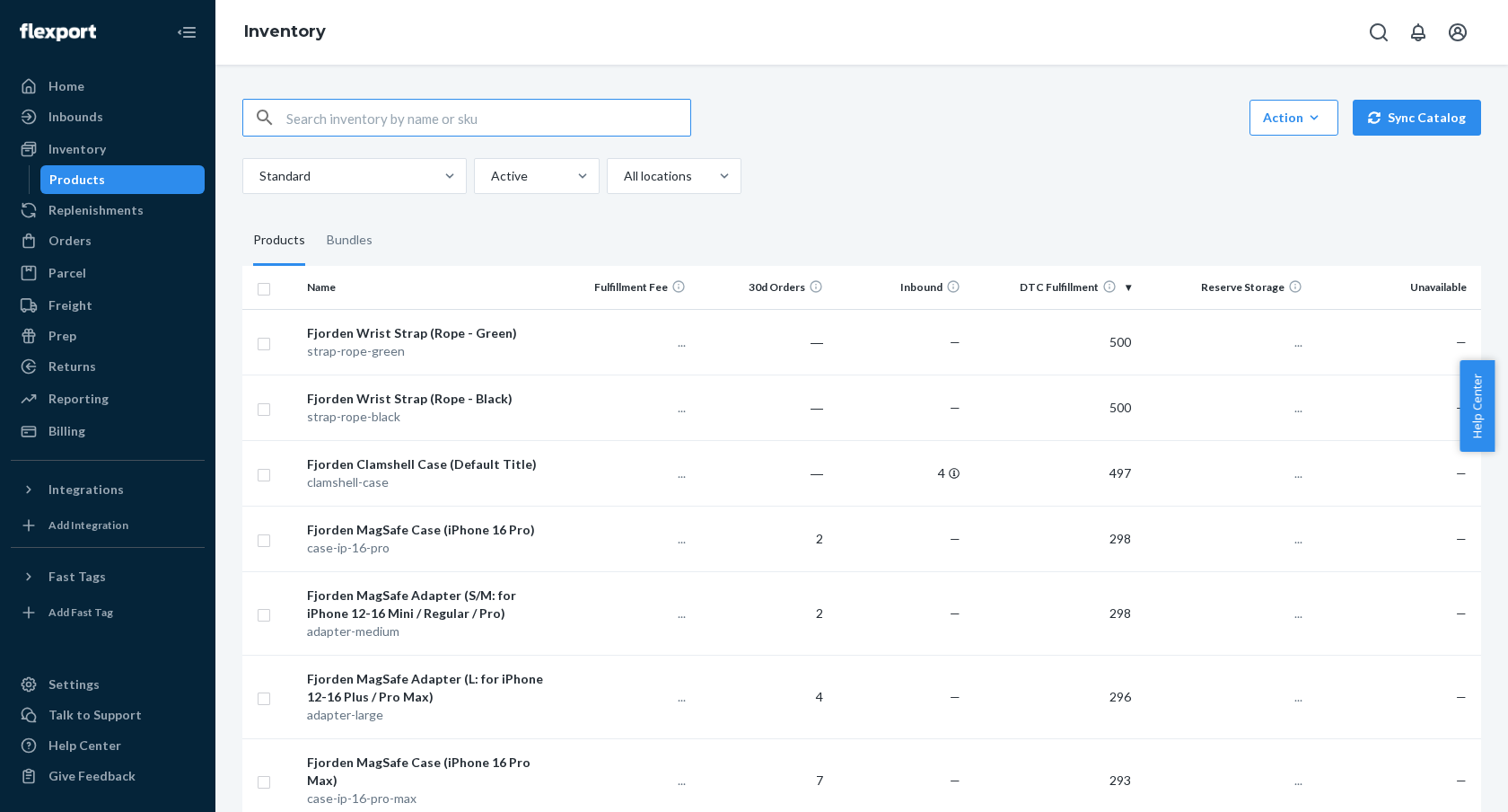
drag, startPoint x: 953, startPoint y: 97, endPoint x: 749, endPoint y: 98, distance: 204.0
click at [749, 98] on div "Action Create product Create bundle Bulk create products Bulk update products B…" at bounding box center [862, 117] width 1239 height 38
click at [135, 119] on div "Inbounds" at bounding box center [107, 117] width 190 height 25
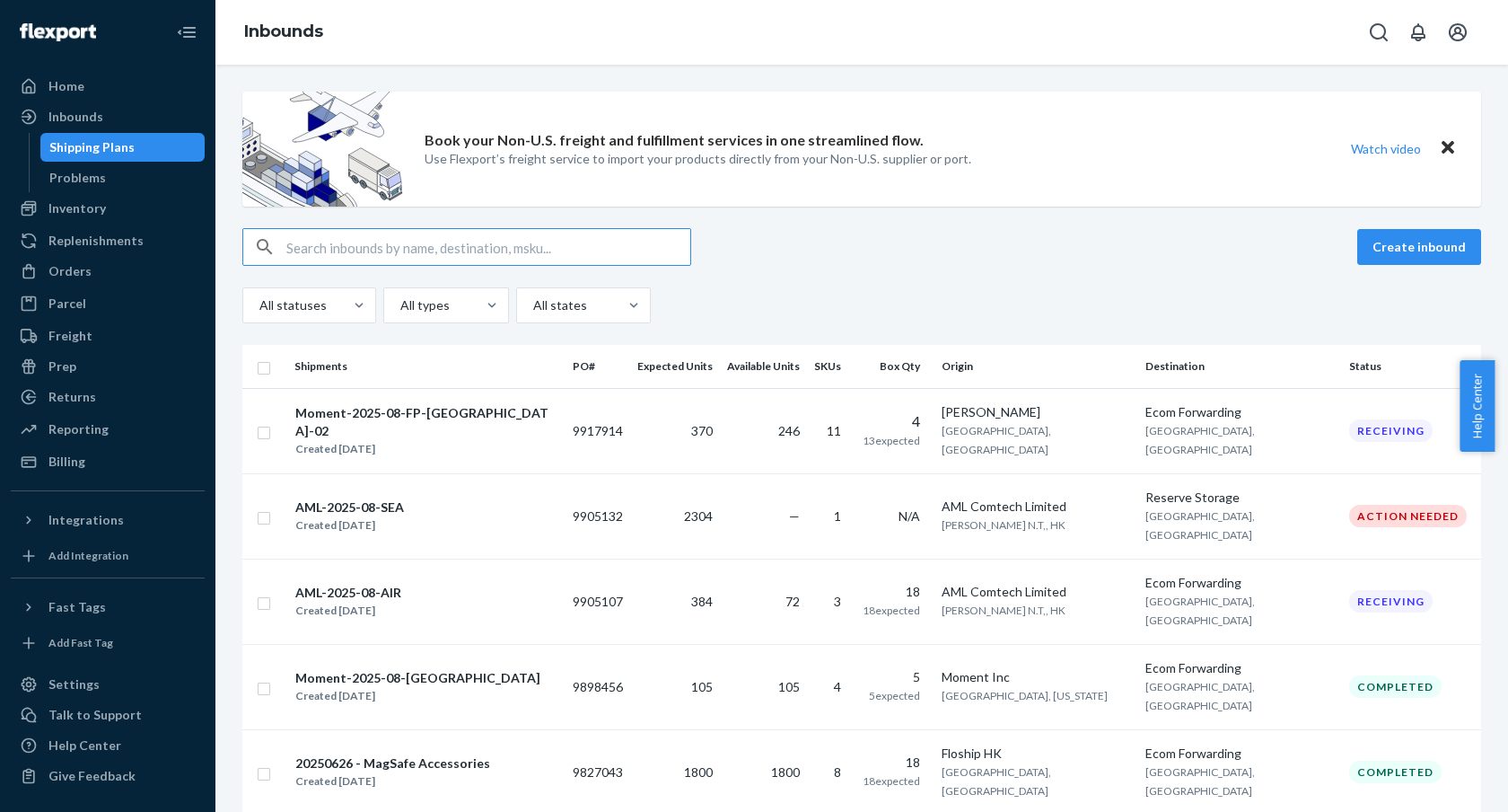
drag, startPoint x: 878, startPoint y: 267, endPoint x: 839, endPoint y: 216, distance: 64.2
click at [839, 216] on div "Book your Non-U.S. freight and fulfillment services in one streamlined flow. Us…" at bounding box center [862, 544] width 1266 height 906
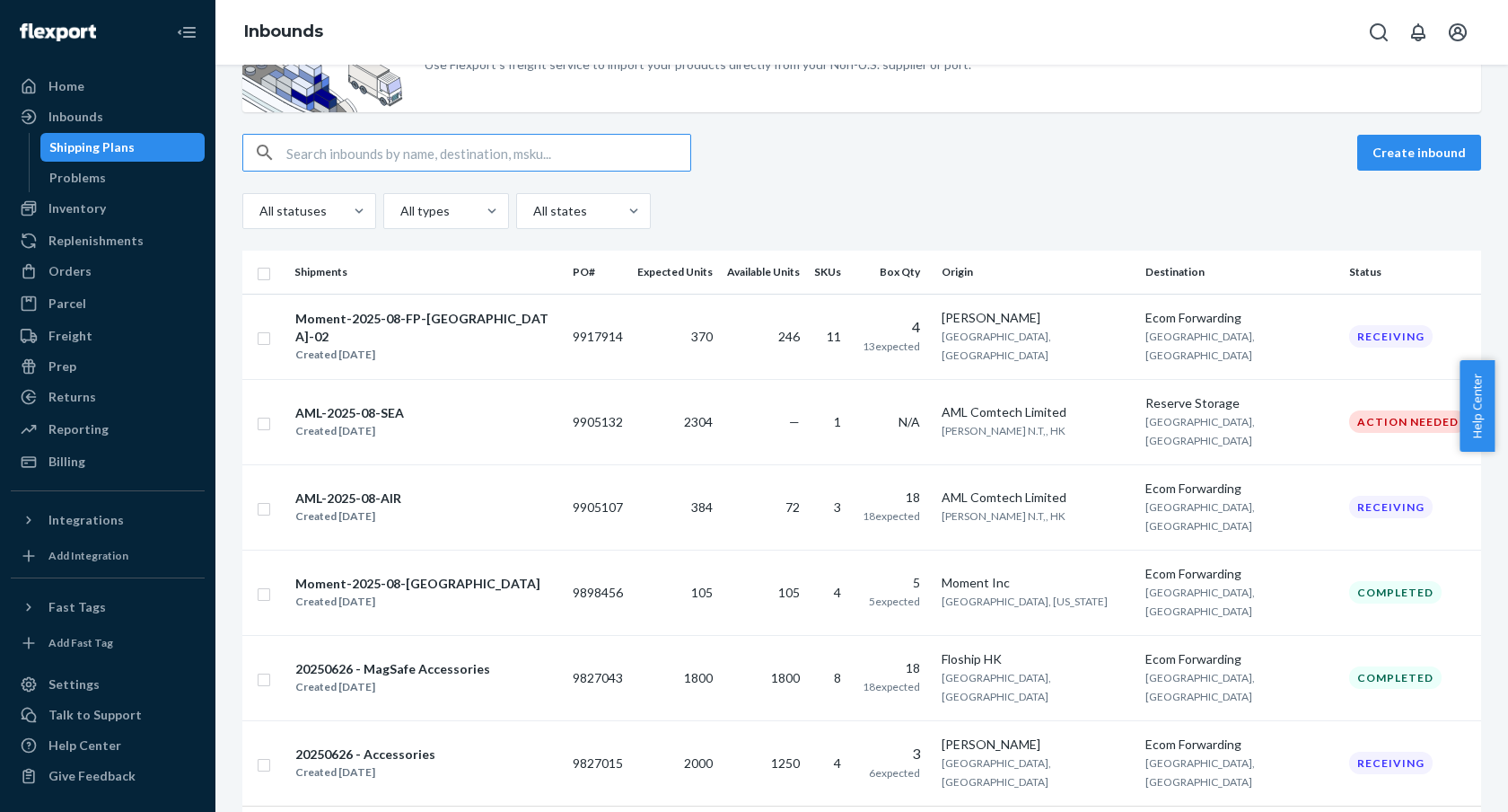
click at [837, 172] on div "Create inbound All statuses All types All states" at bounding box center [862, 181] width 1239 height 96
click at [438, 406] on div "AML-2025-08-SEA Created Aug 19, 2025" at bounding box center [426, 422] width 264 height 38
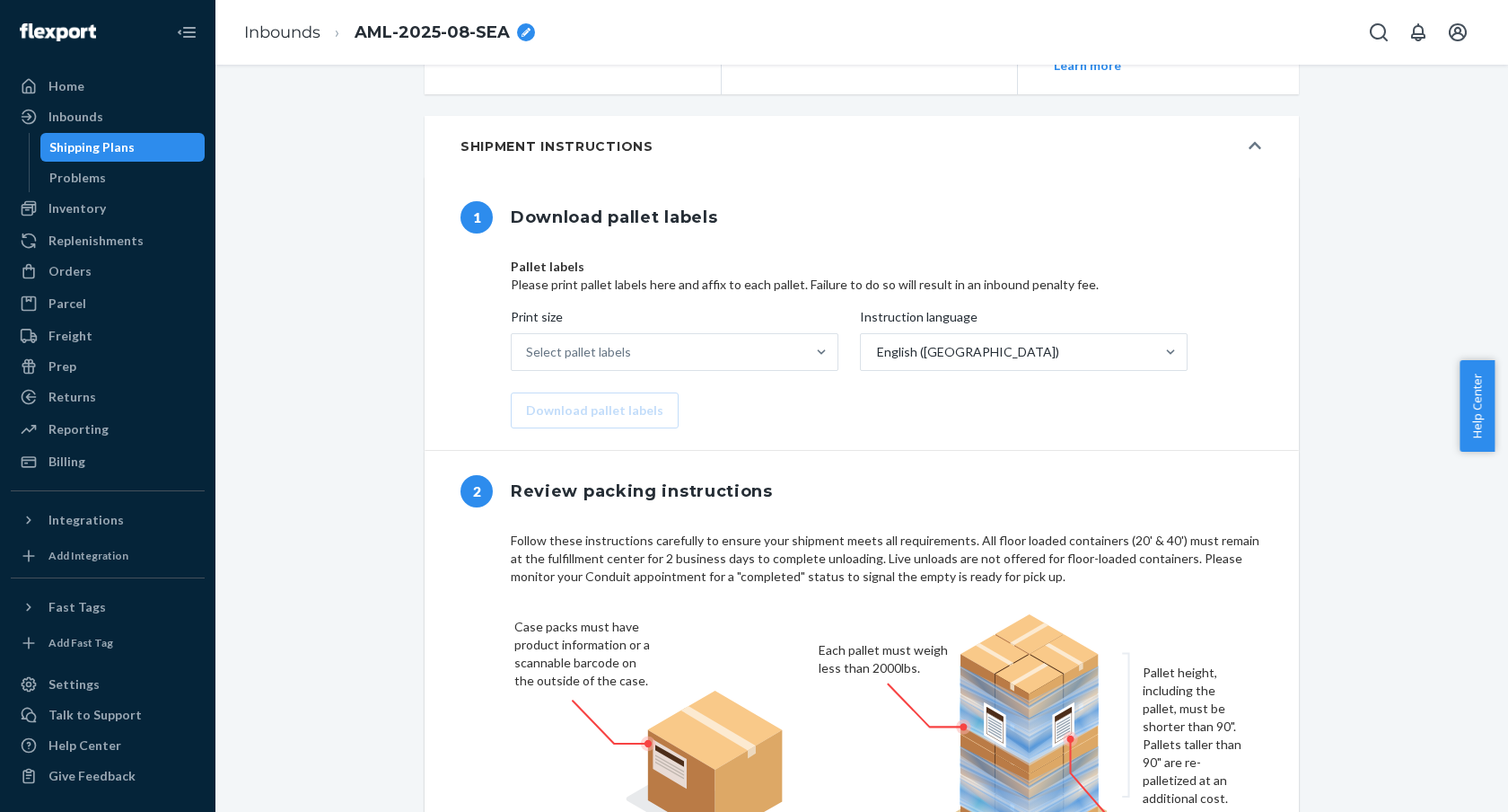
scroll to position [1007, 0]
